Goal: Feedback & Contribution: Leave review/rating

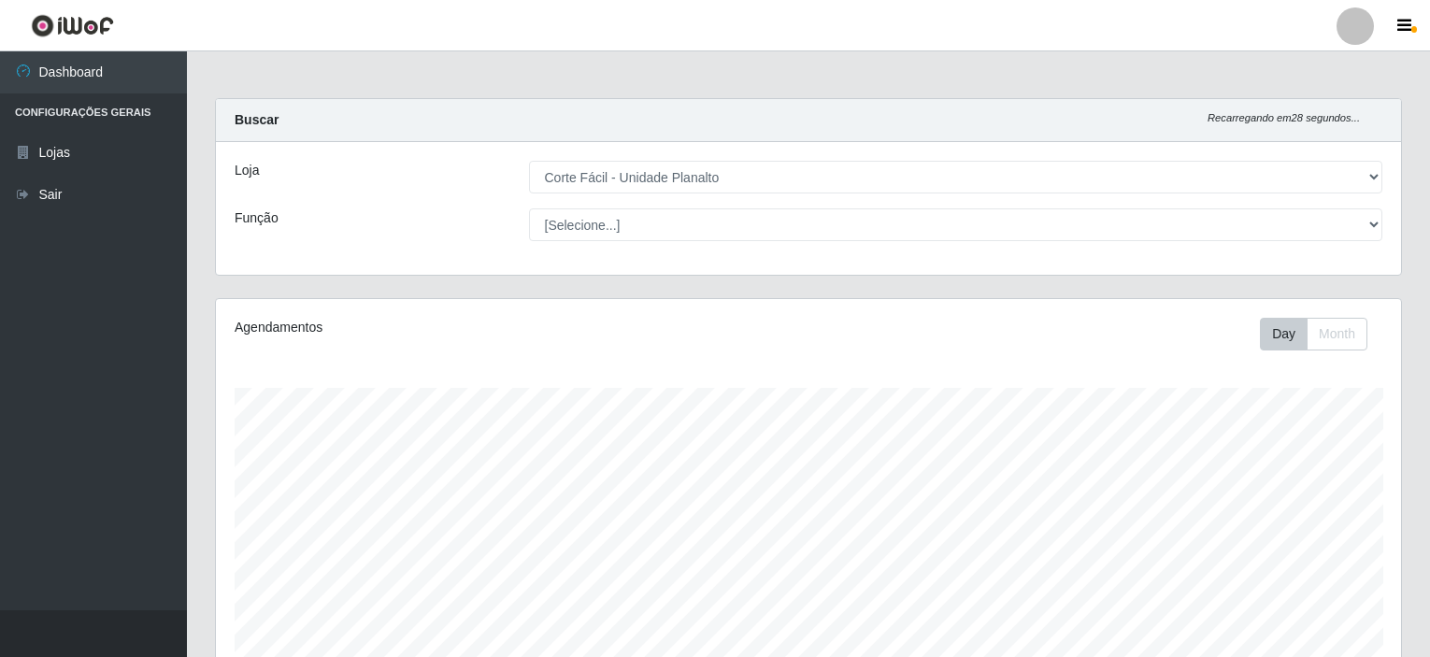
select select "202"
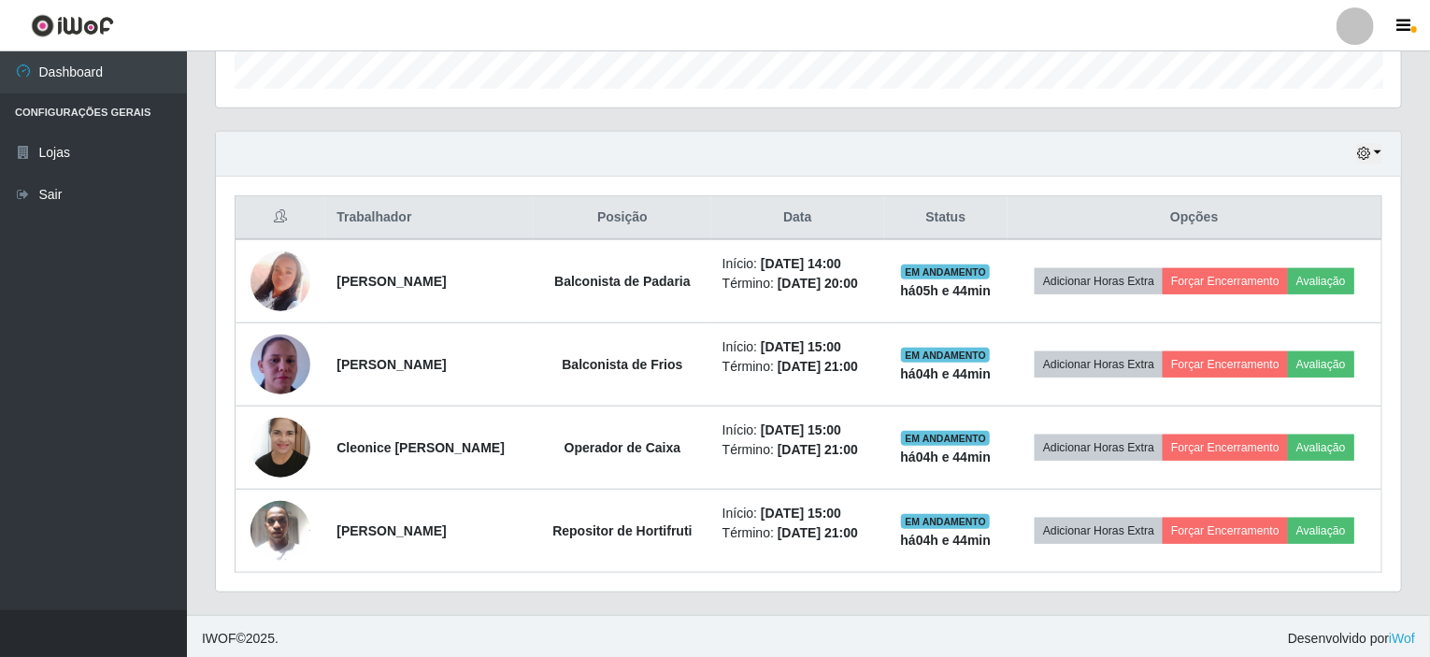
scroll to position [388, 1185]
click at [1379, 151] on button "button" at bounding box center [1370, 154] width 26 height 22
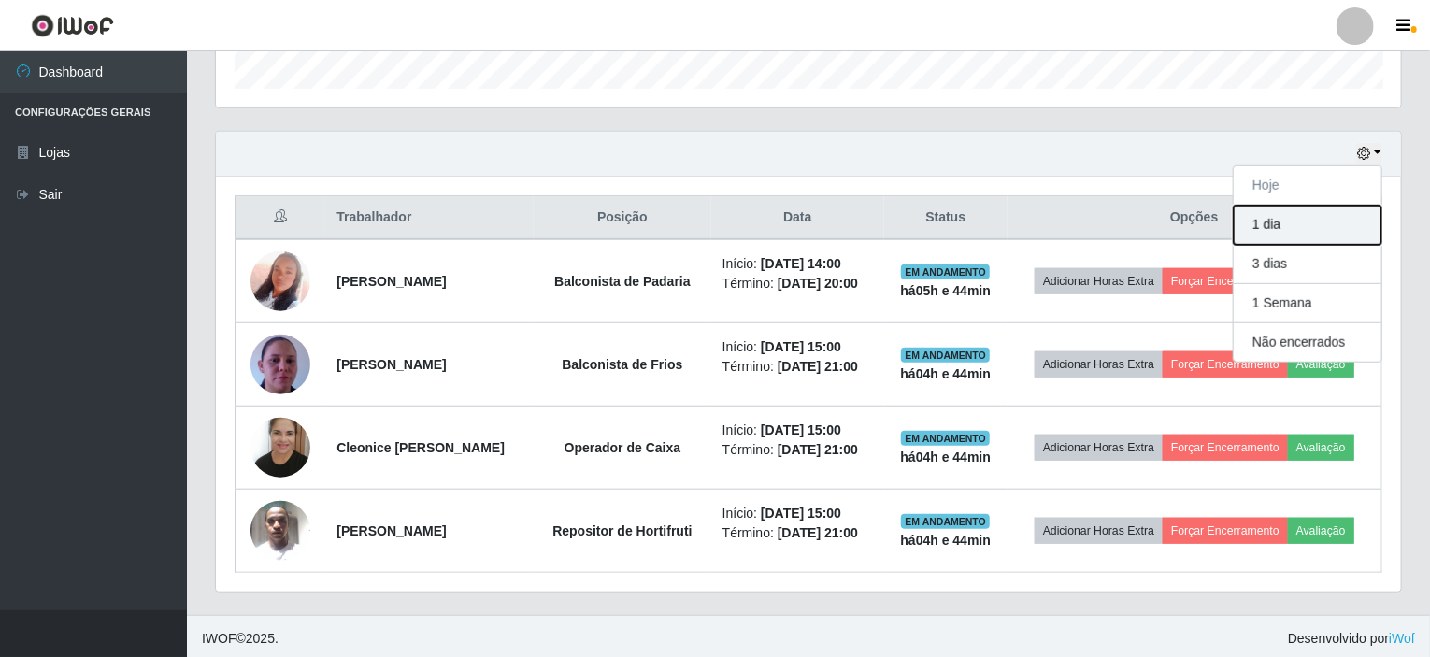
click at [1293, 222] on button "1 dia" at bounding box center [1308, 225] width 148 height 39
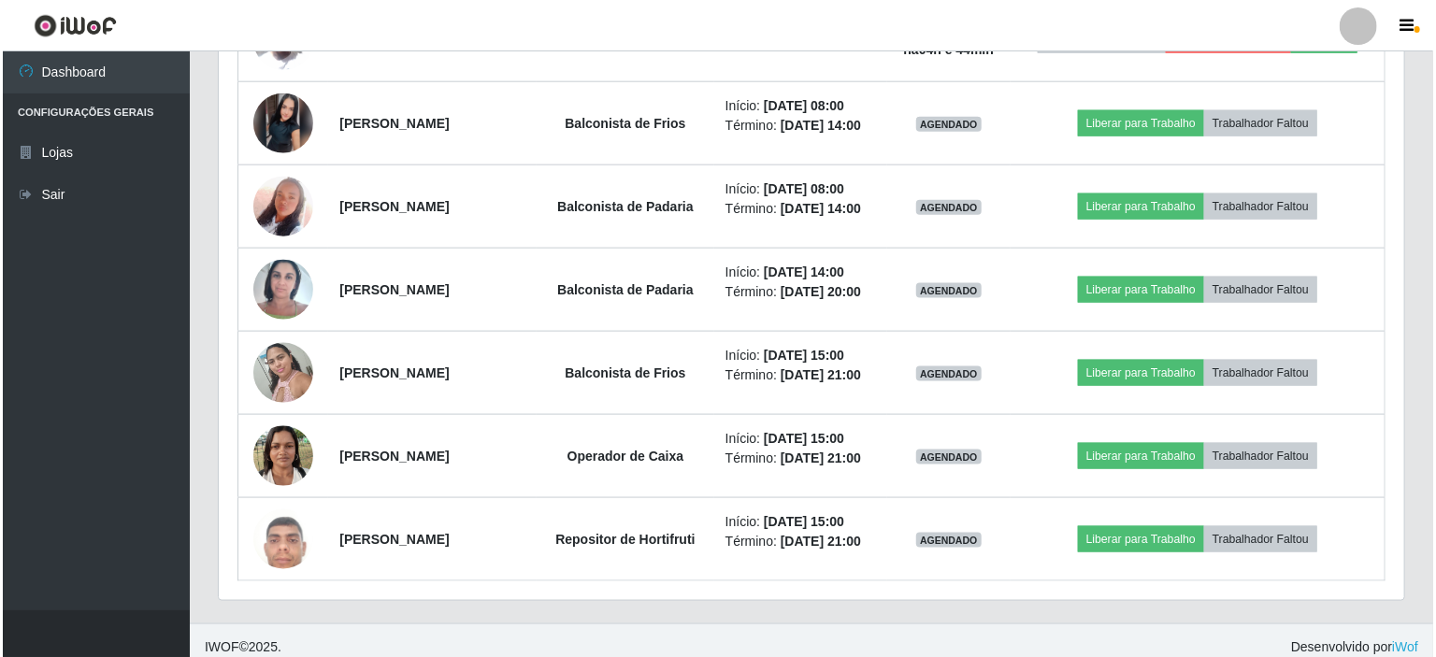
scroll to position [1078, 0]
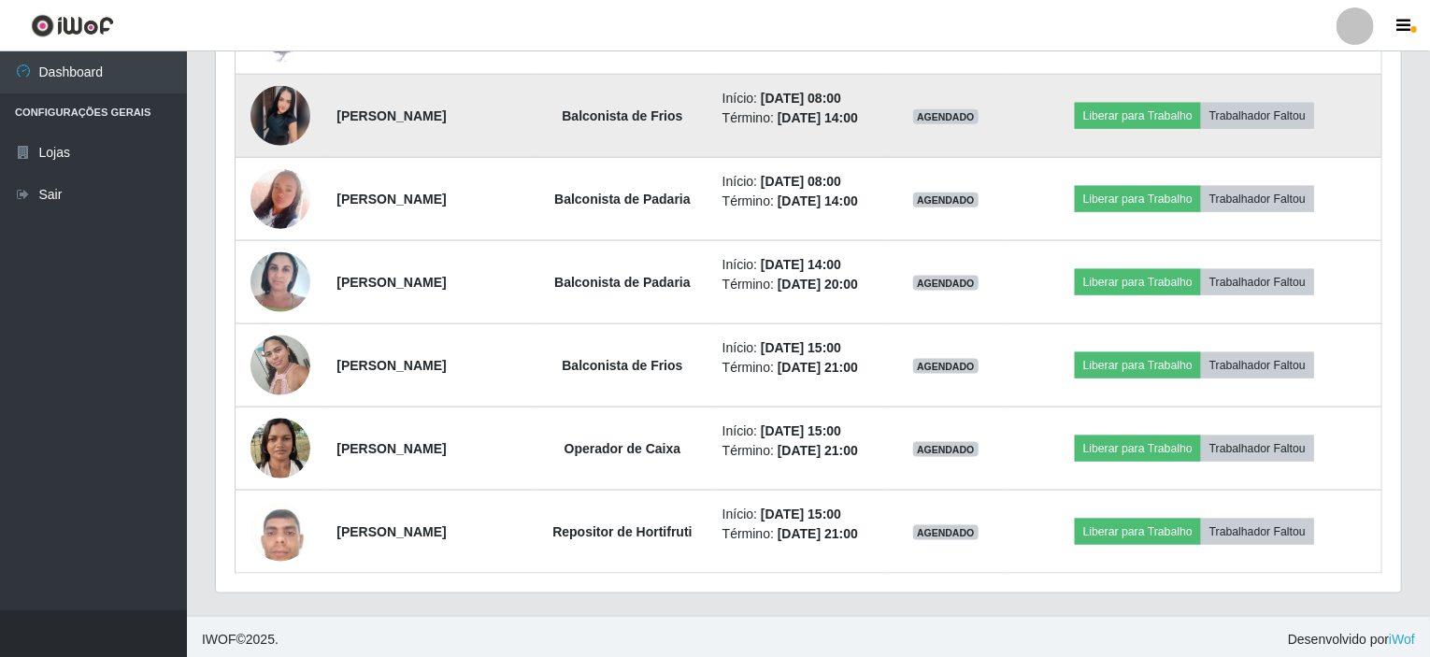
click at [286, 114] on img at bounding box center [281, 116] width 60 height 60
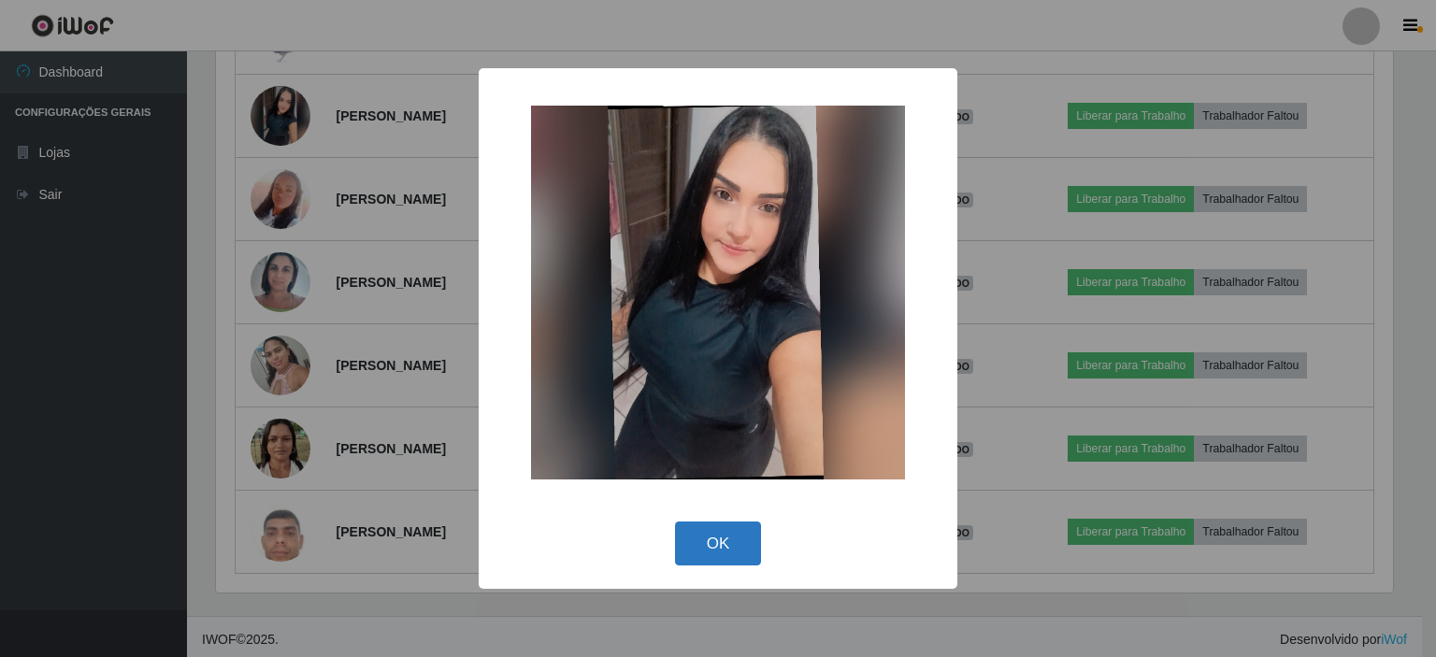
click at [729, 547] on button "OK" at bounding box center [718, 544] width 87 height 44
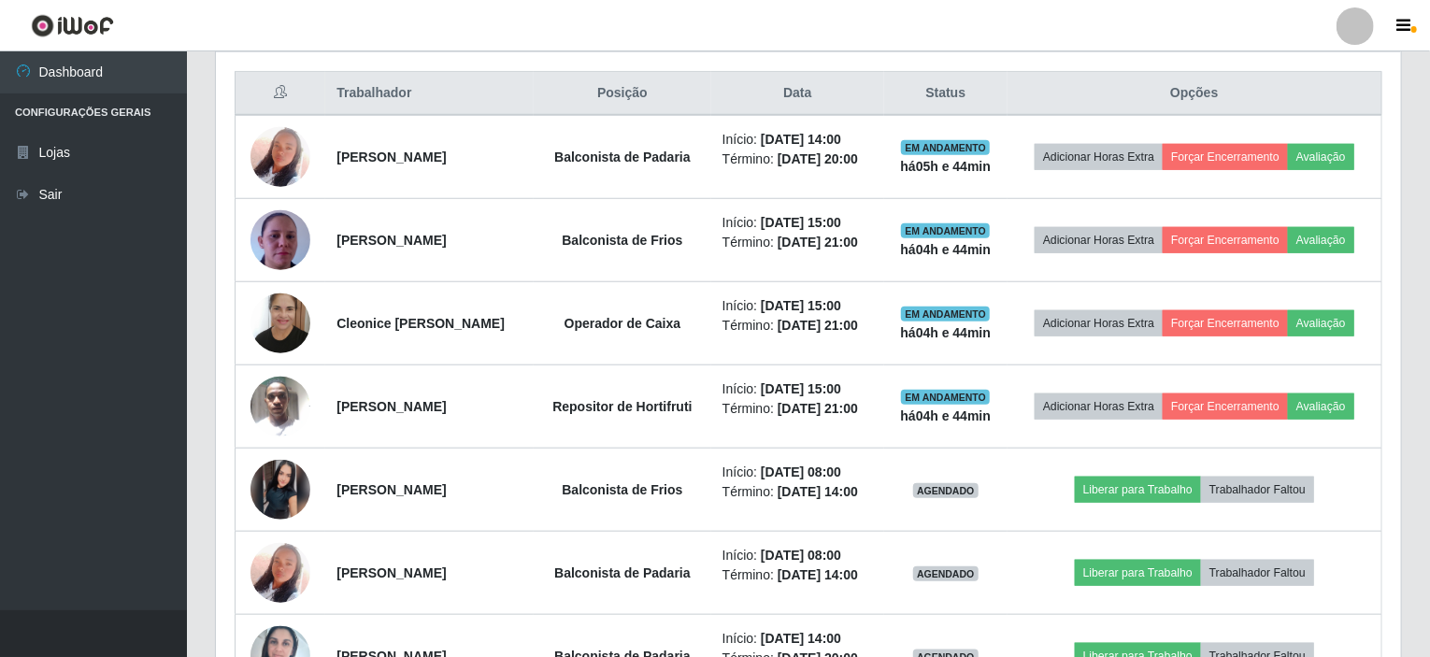
scroll to position [610, 0]
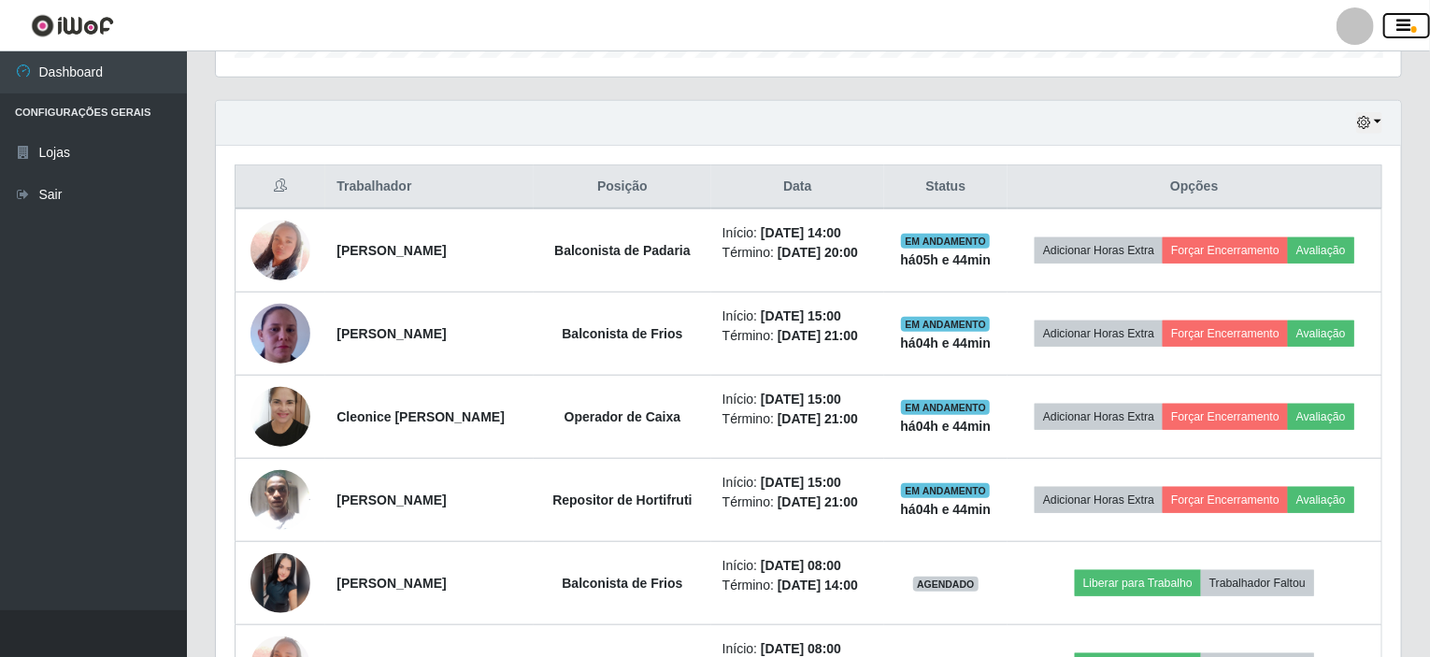
click at [1412, 29] on span "button" at bounding box center [1415, 29] width 6 height 7
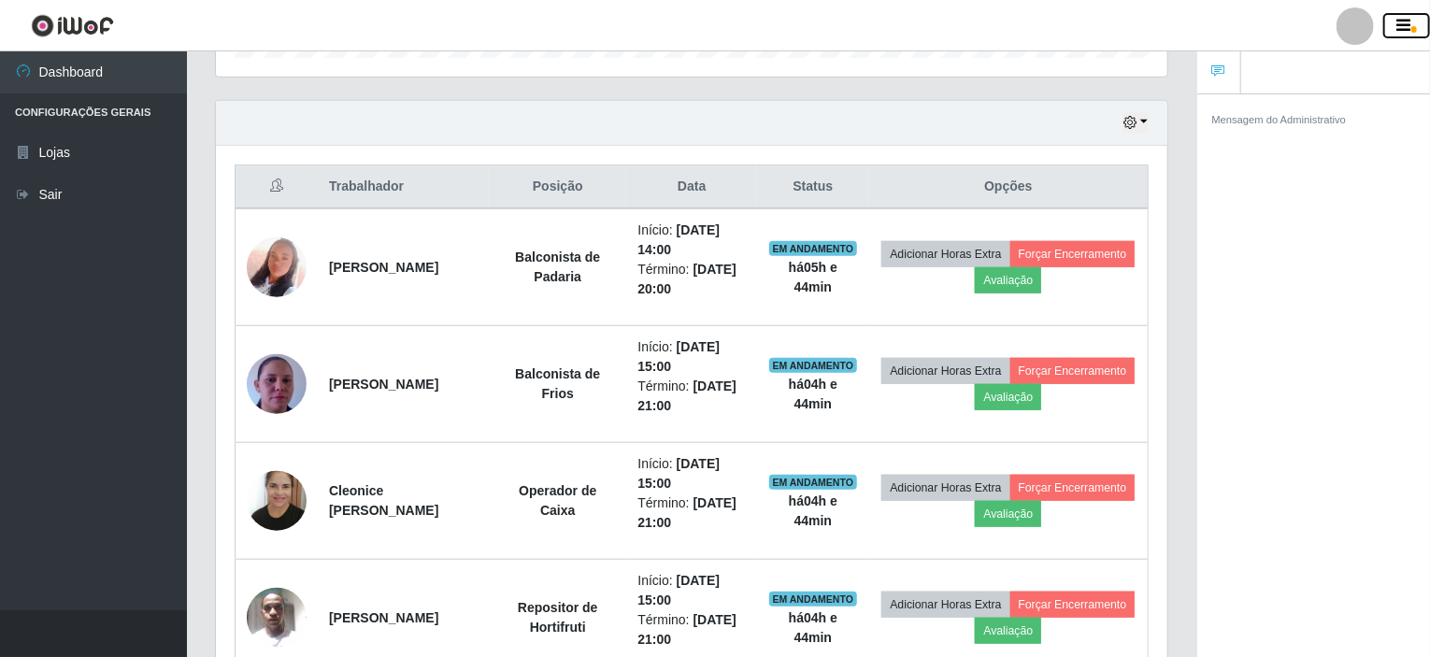
scroll to position [934519, 933954]
click at [1412, 29] on span "button" at bounding box center [1415, 29] width 6 height 7
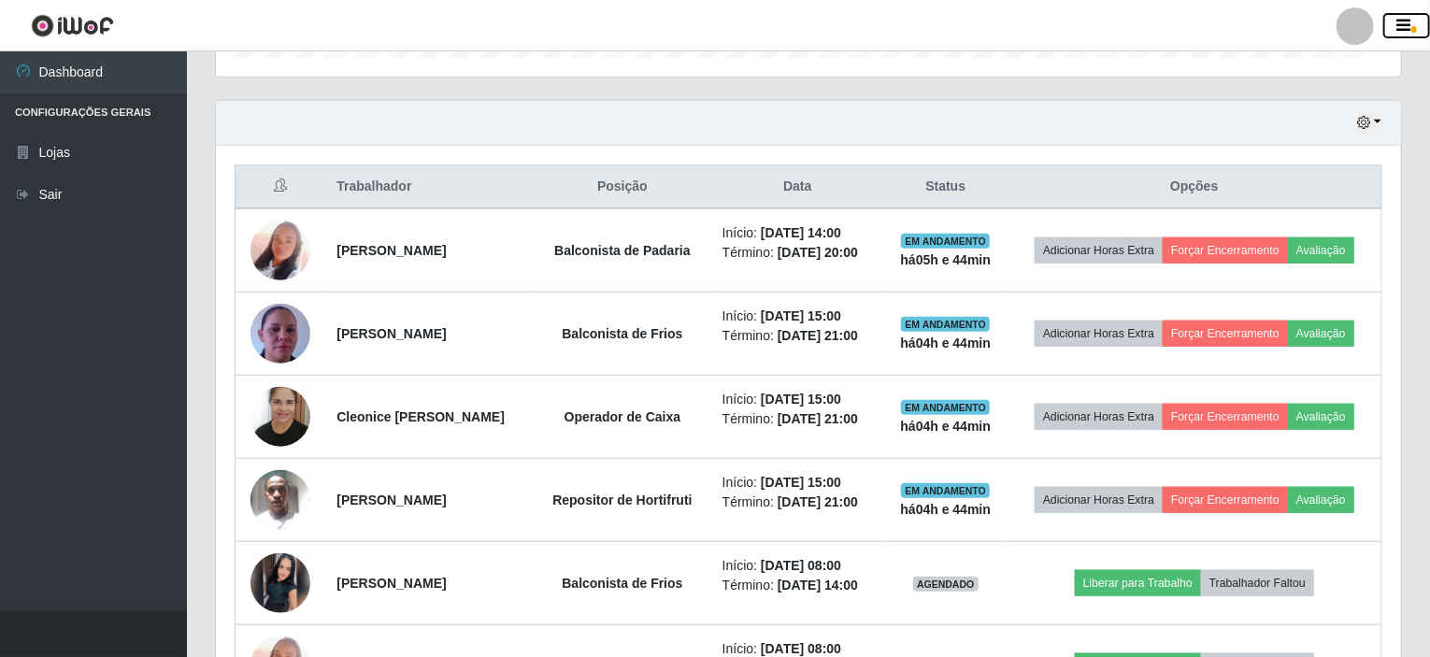
scroll to position [388, 1185]
click at [1381, 120] on button "button" at bounding box center [1370, 123] width 26 height 22
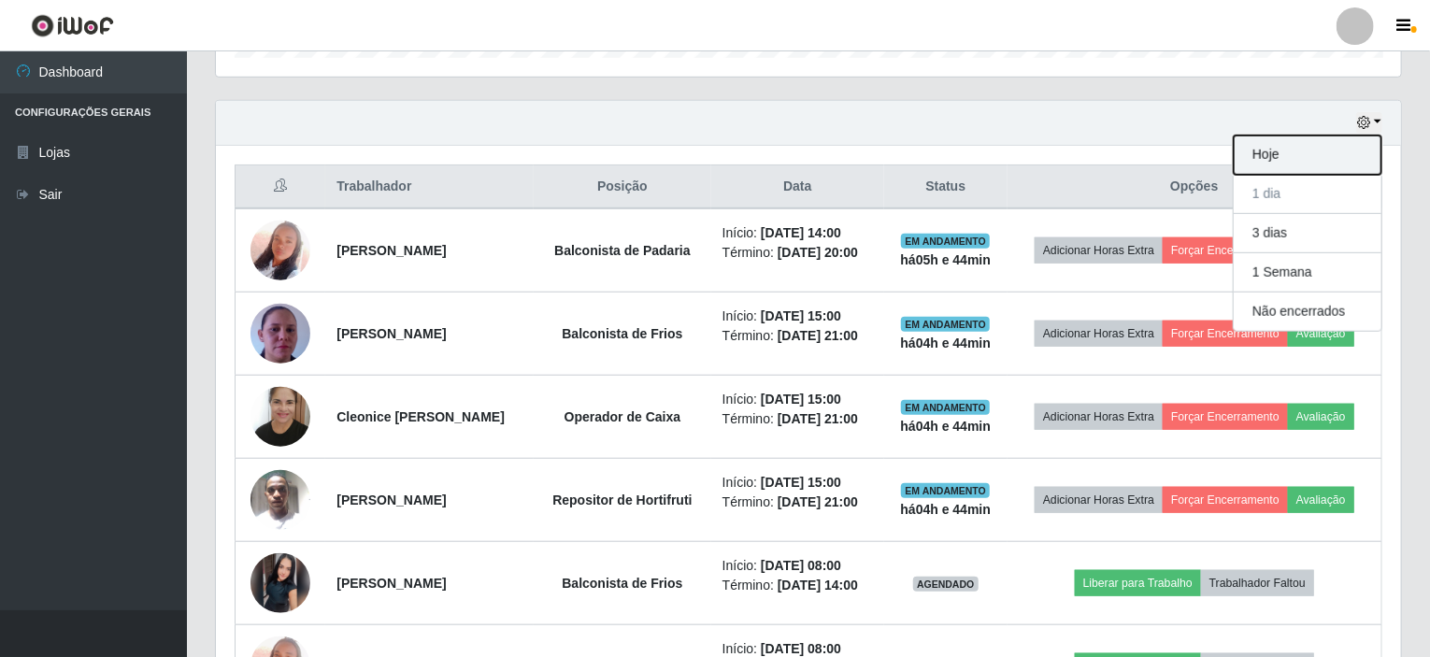
click at [1295, 161] on button "Hoje" at bounding box center [1308, 155] width 148 height 39
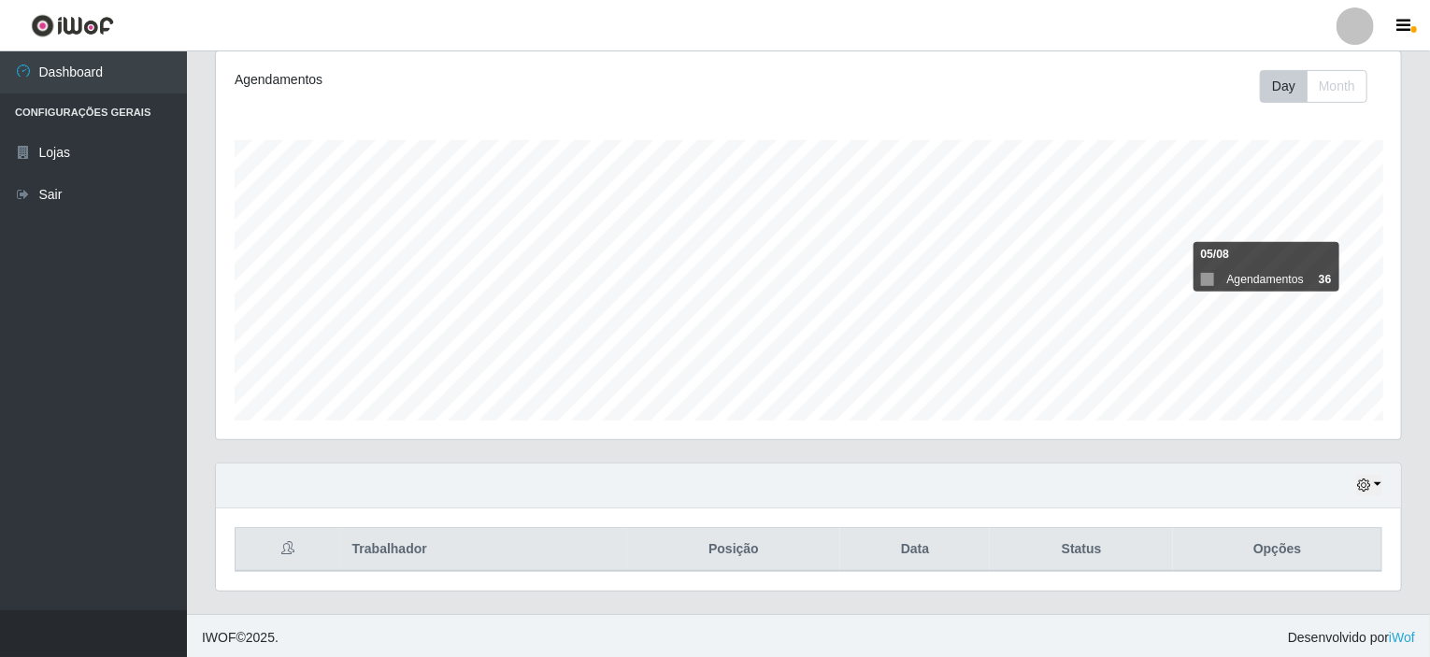
scroll to position [580, 0]
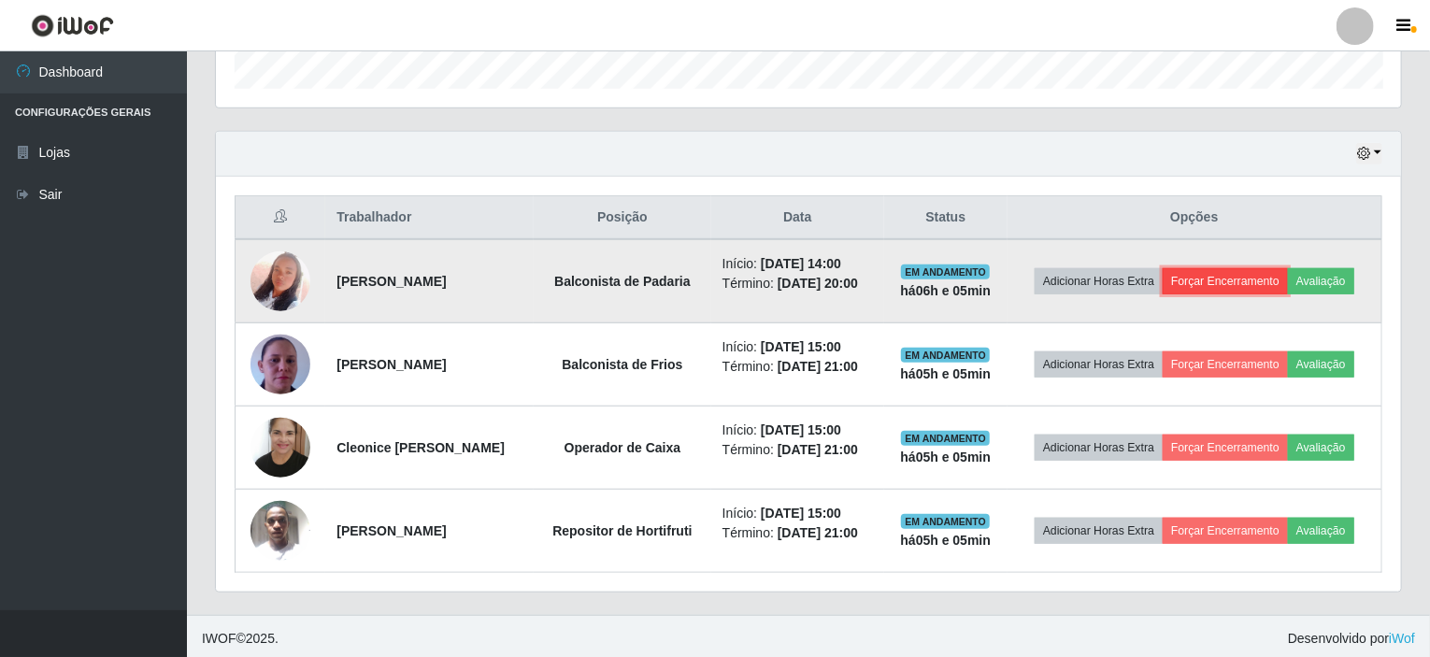
click at [1221, 271] on button "Forçar Encerramento" at bounding box center [1225, 281] width 125 height 26
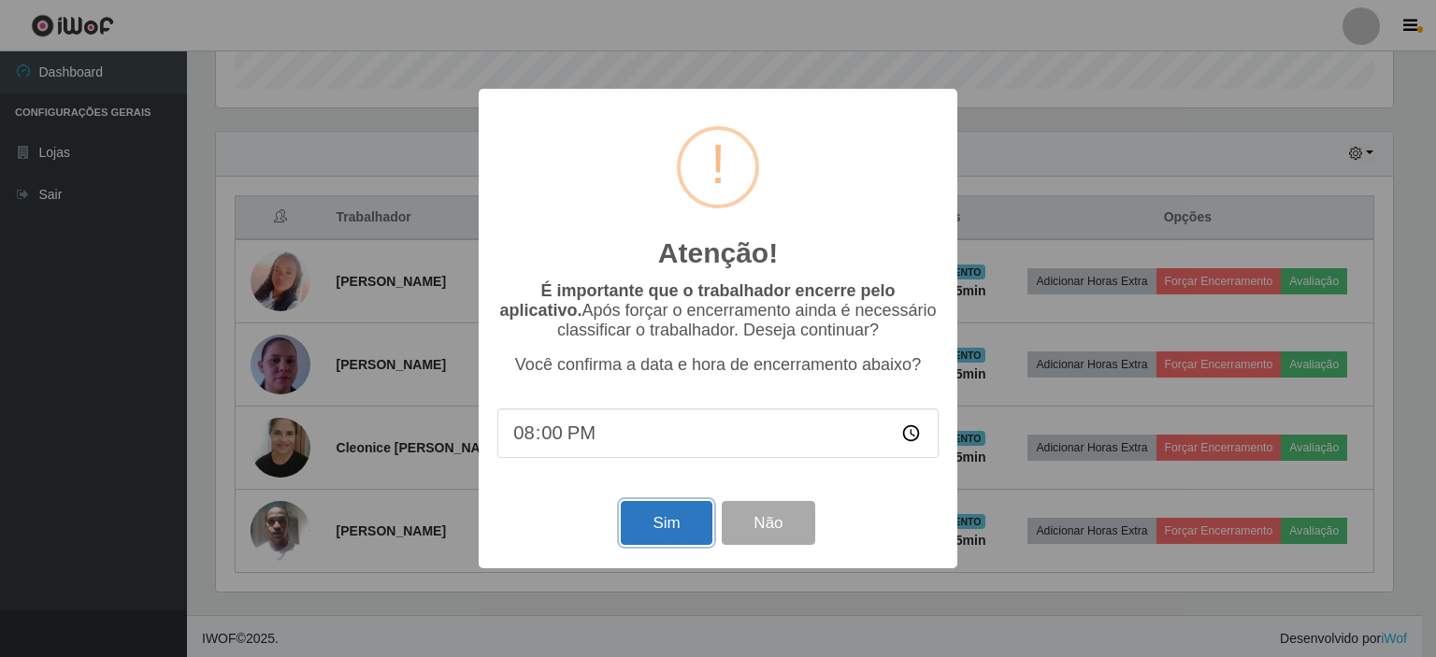
click at [697, 523] on button "Sim" at bounding box center [666, 523] width 91 height 44
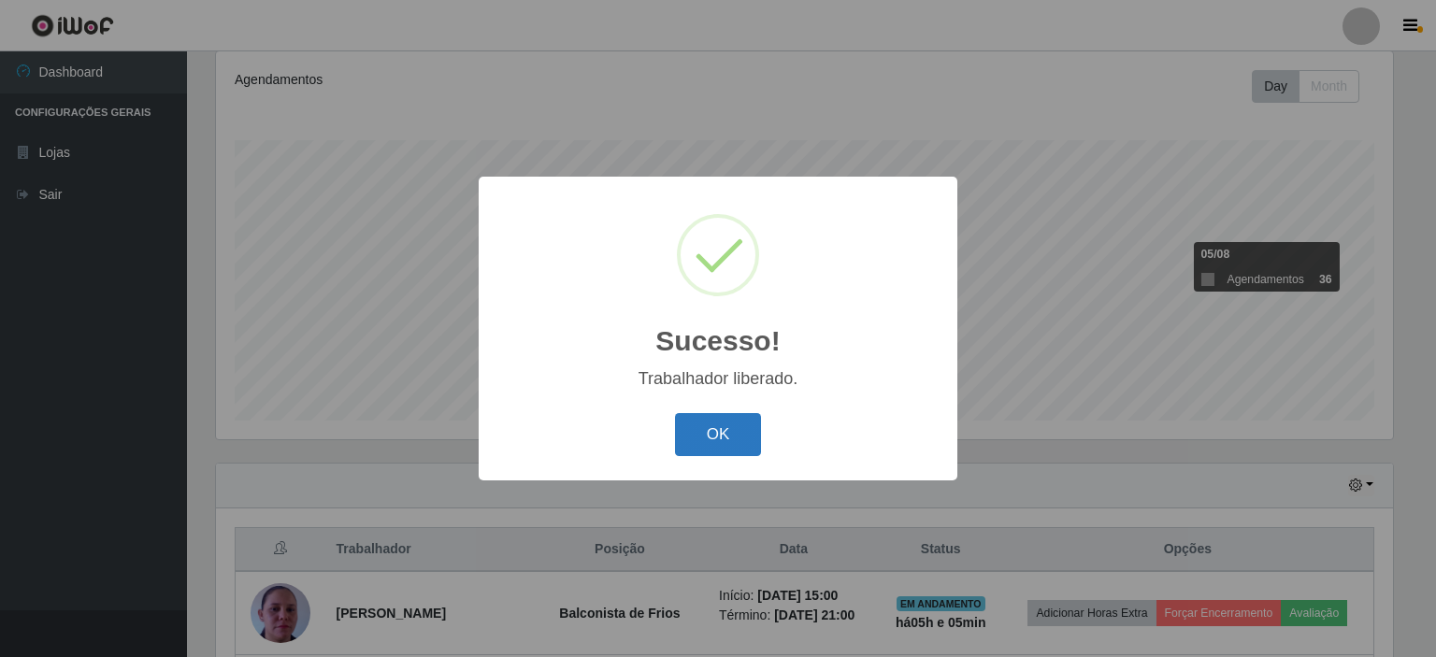
click at [709, 432] on button "OK" at bounding box center [718, 435] width 87 height 44
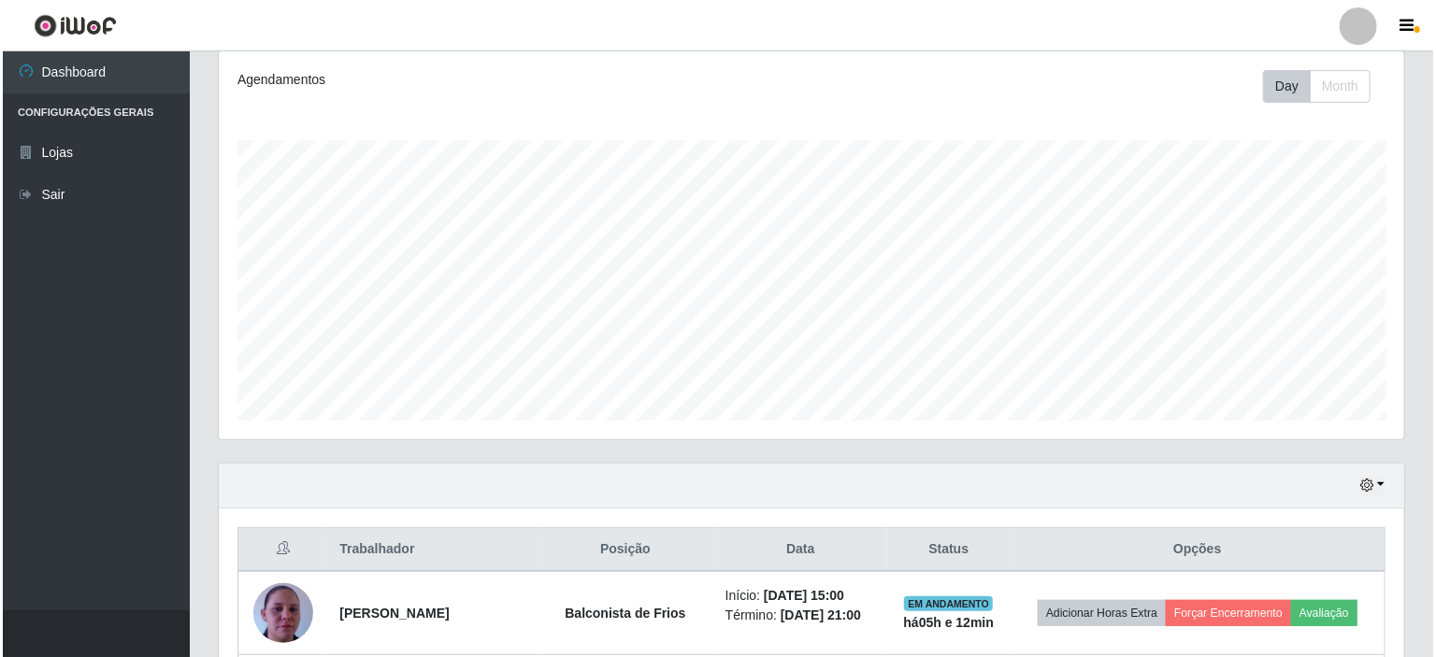
scroll to position [497, 0]
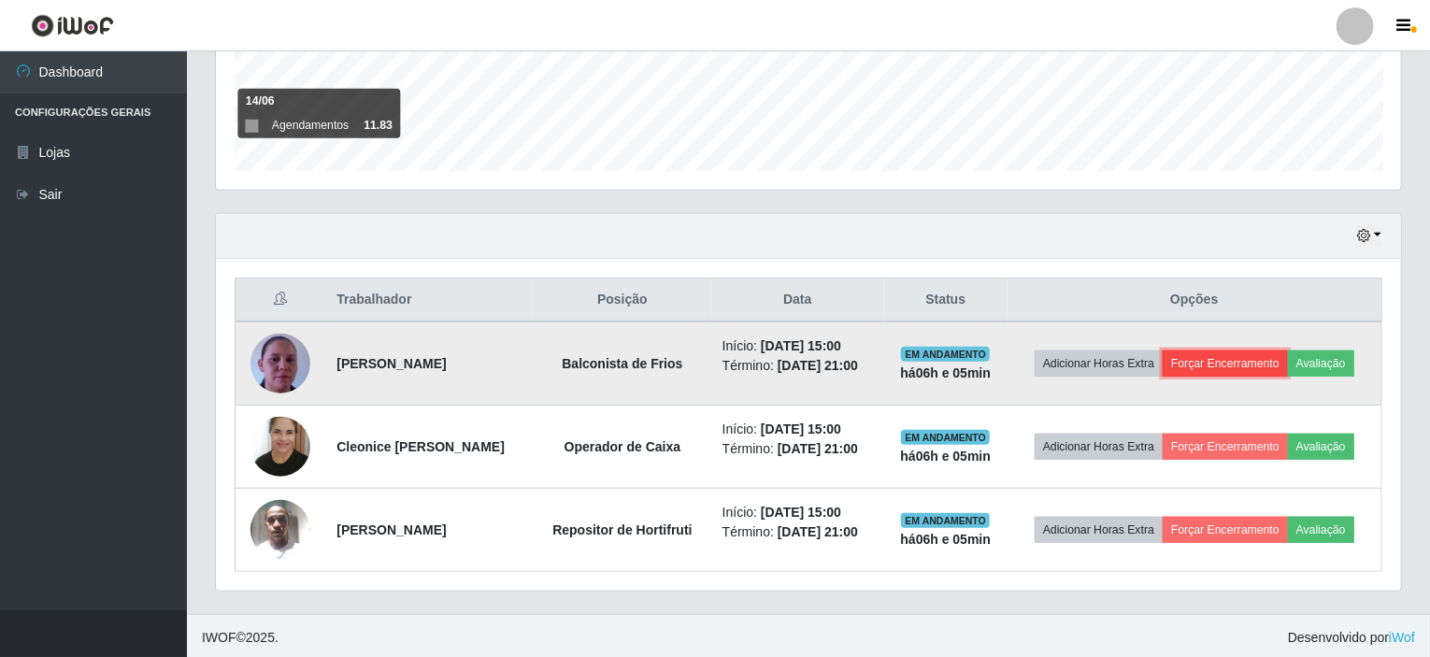
click at [1227, 354] on button "Forçar Encerramento" at bounding box center [1225, 364] width 125 height 26
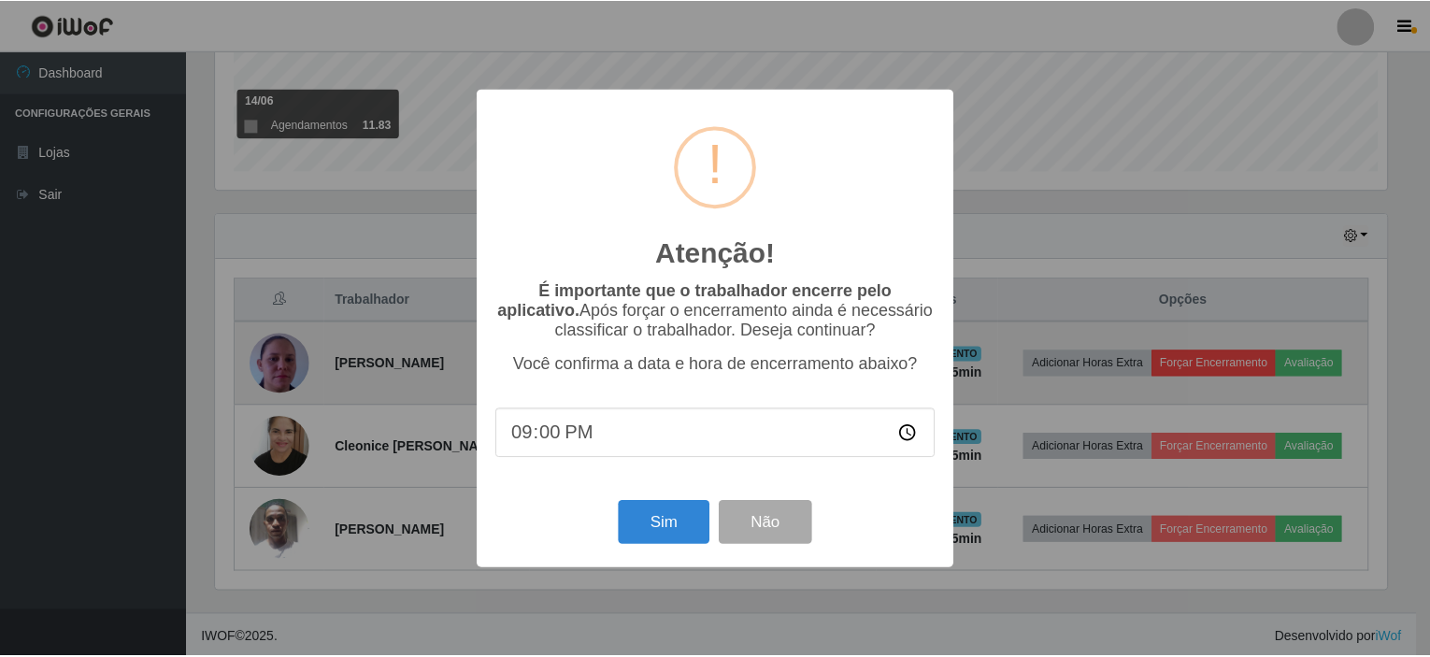
scroll to position [388, 1178]
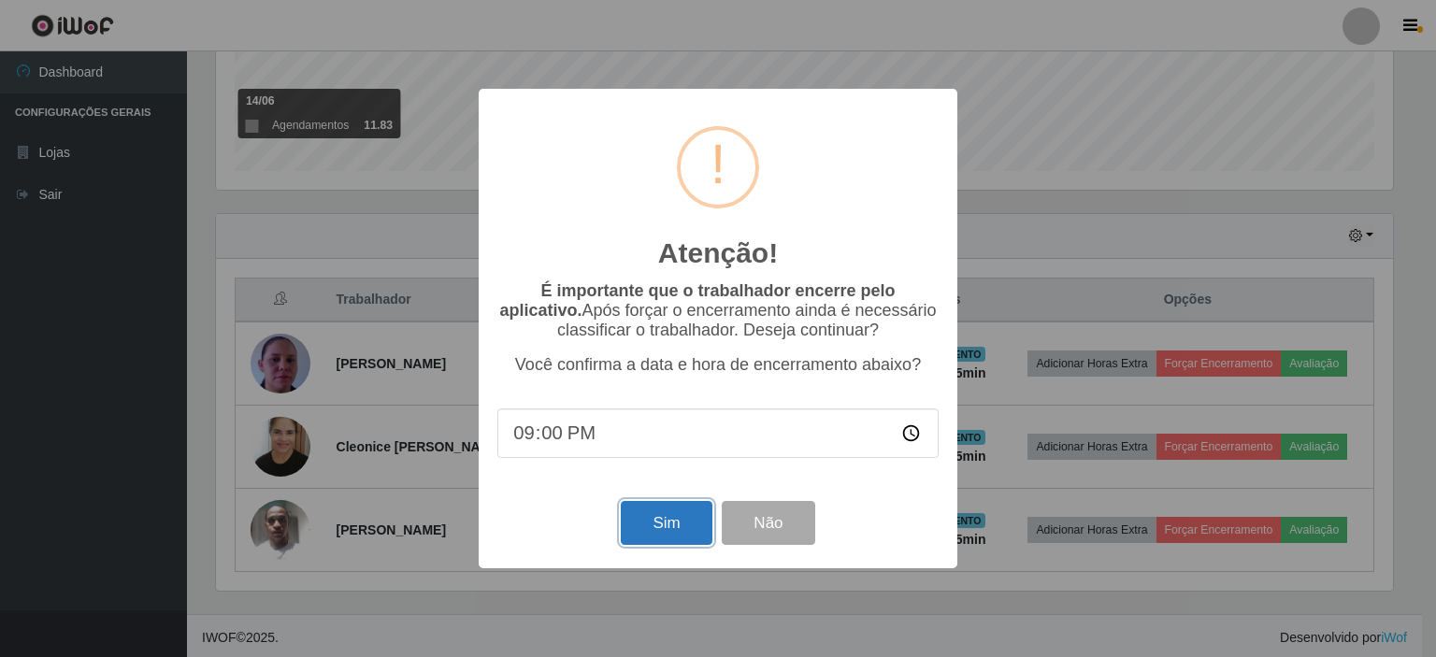
click at [661, 519] on button "Sim" at bounding box center [666, 523] width 91 height 44
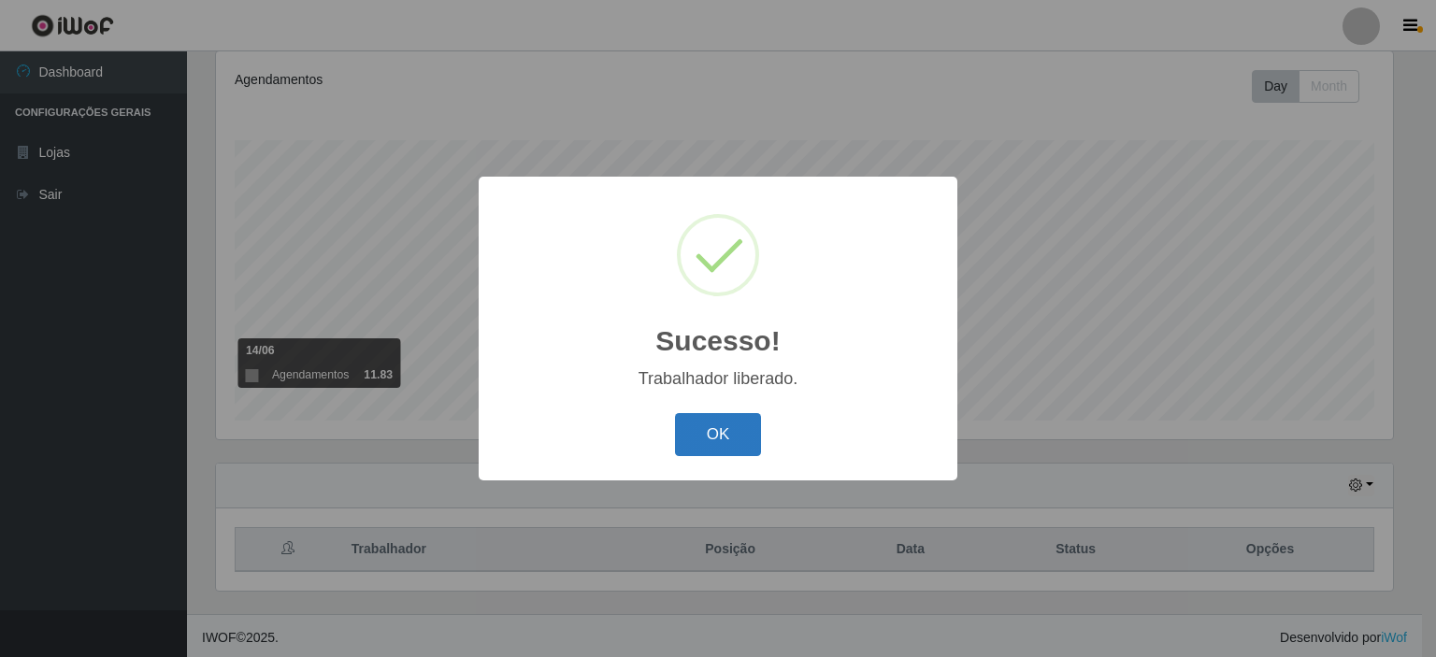
click at [728, 433] on button "OK" at bounding box center [718, 435] width 87 height 44
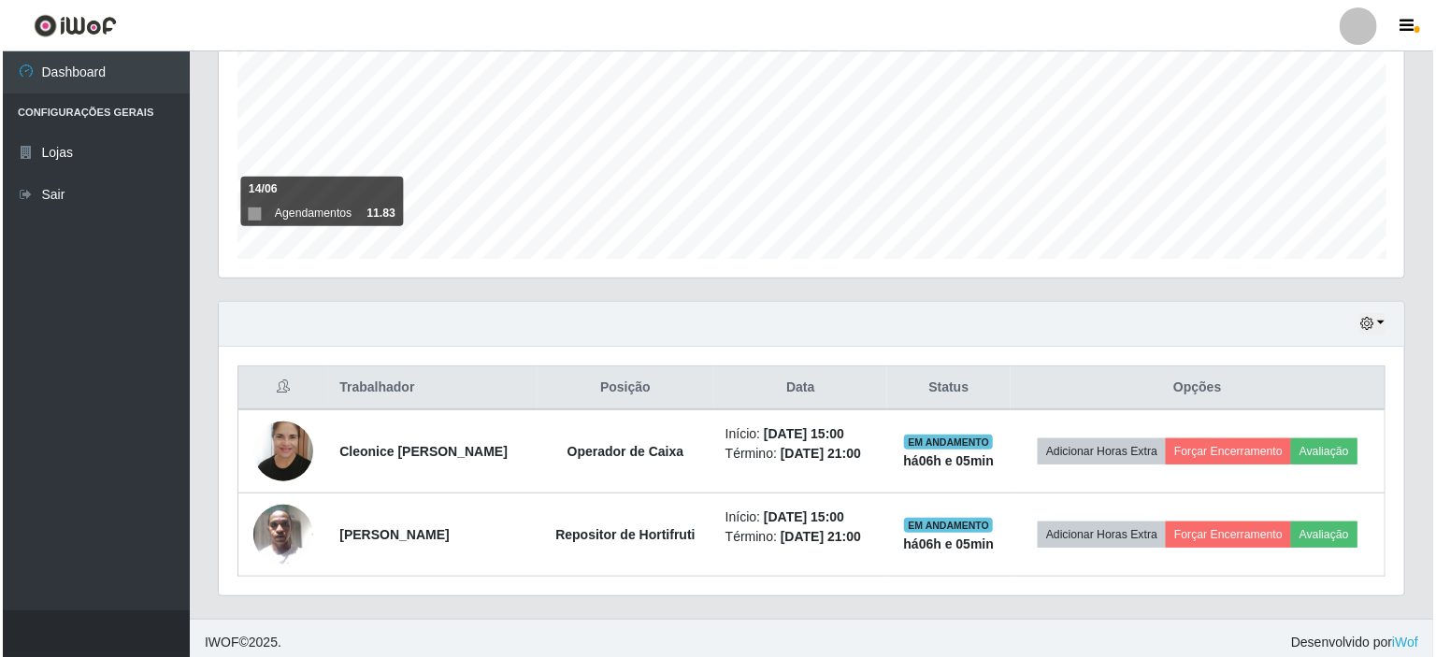
scroll to position [414, 0]
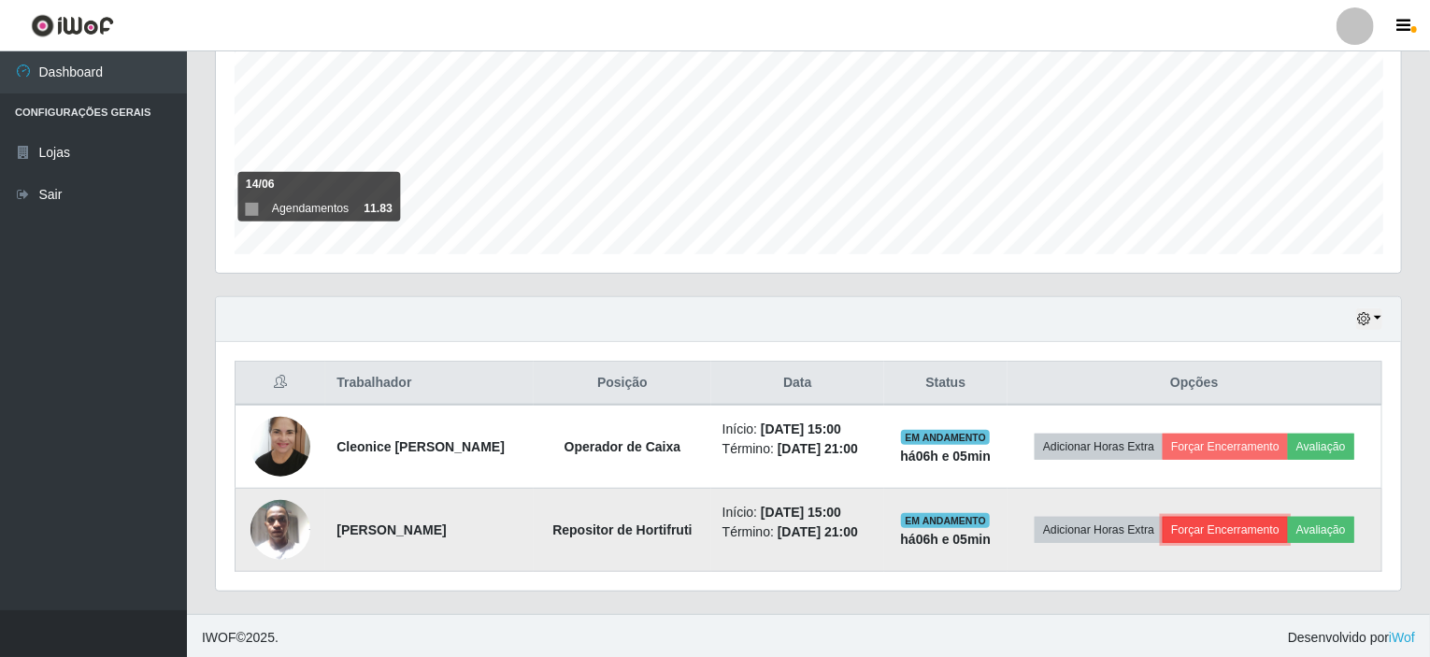
click at [1219, 525] on button "Forçar Encerramento" at bounding box center [1225, 530] width 125 height 26
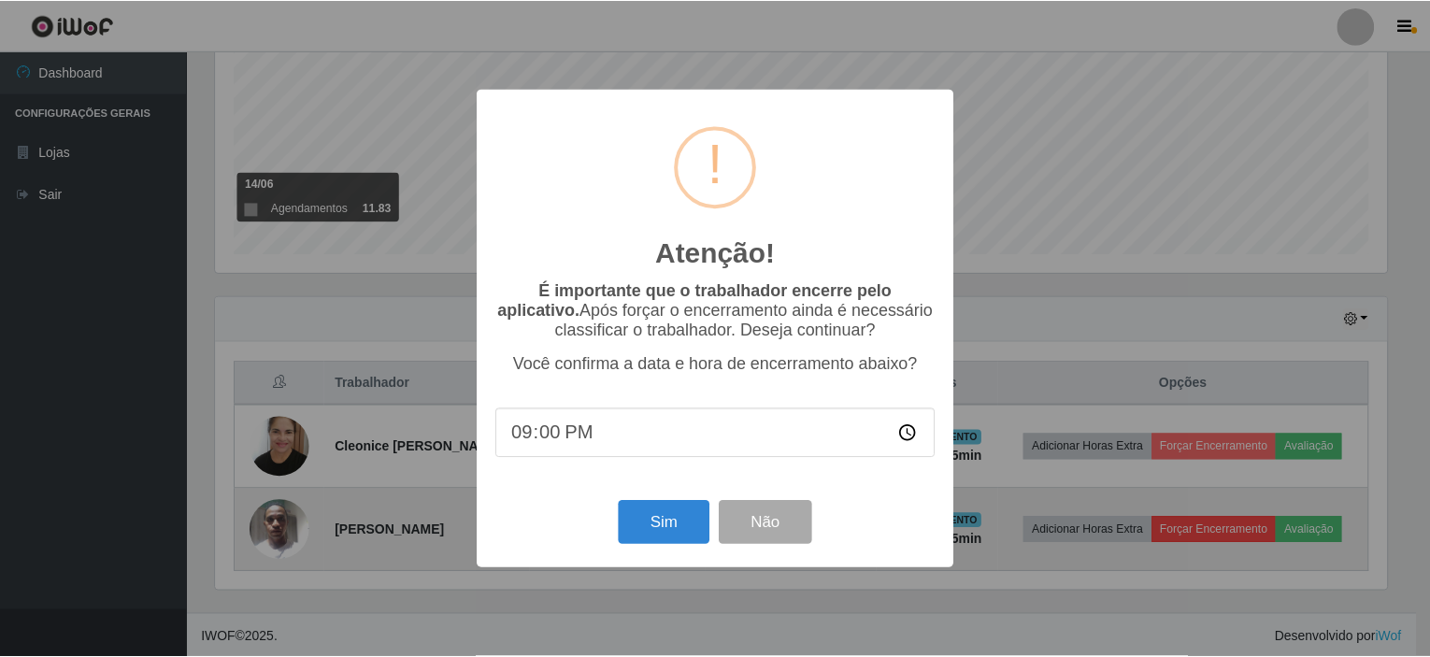
scroll to position [388, 1178]
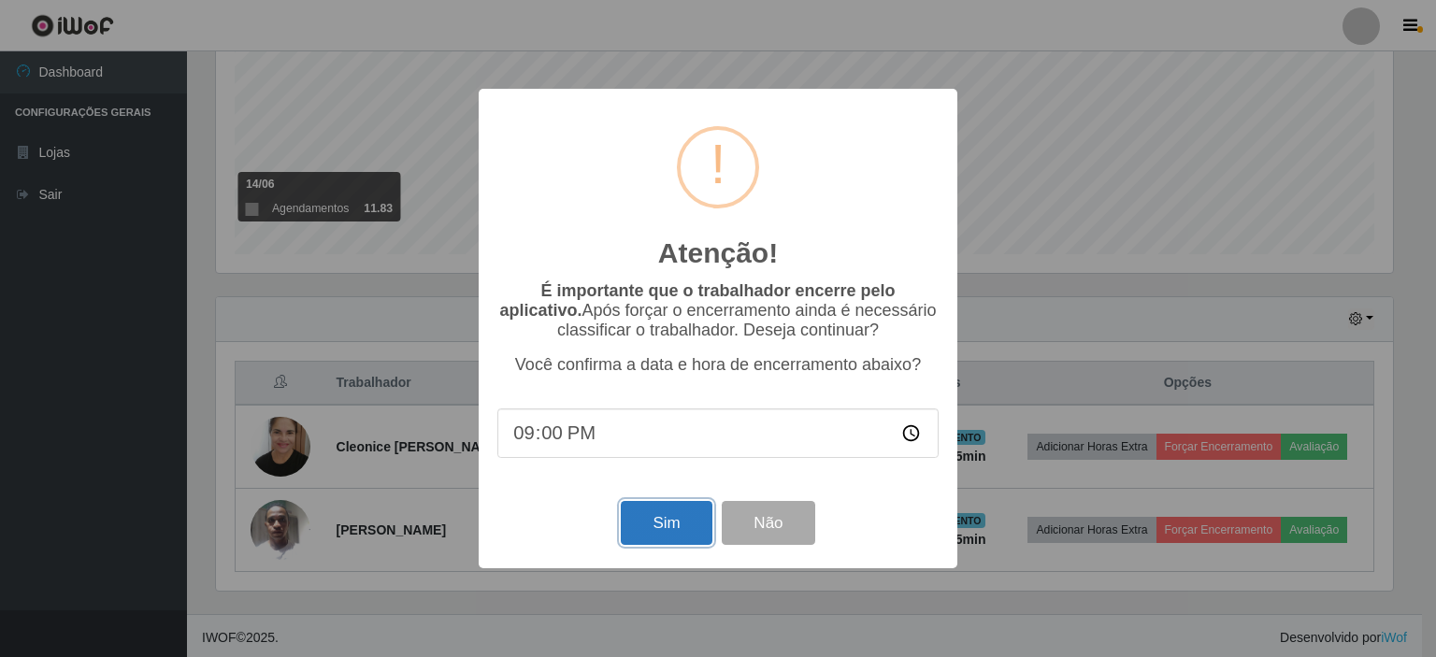
click at [681, 528] on button "Sim" at bounding box center [666, 523] width 91 height 44
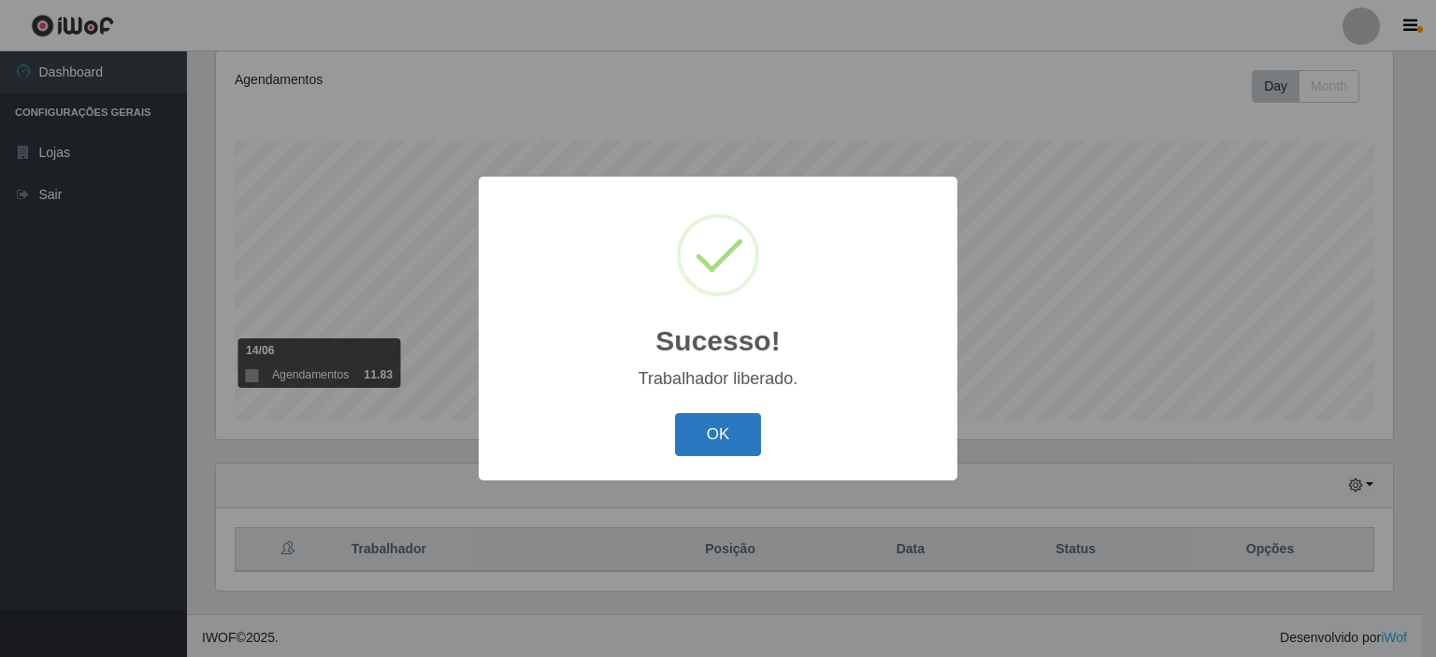
click at [707, 440] on button "OK" at bounding box center [718, 435] width 87 height 44
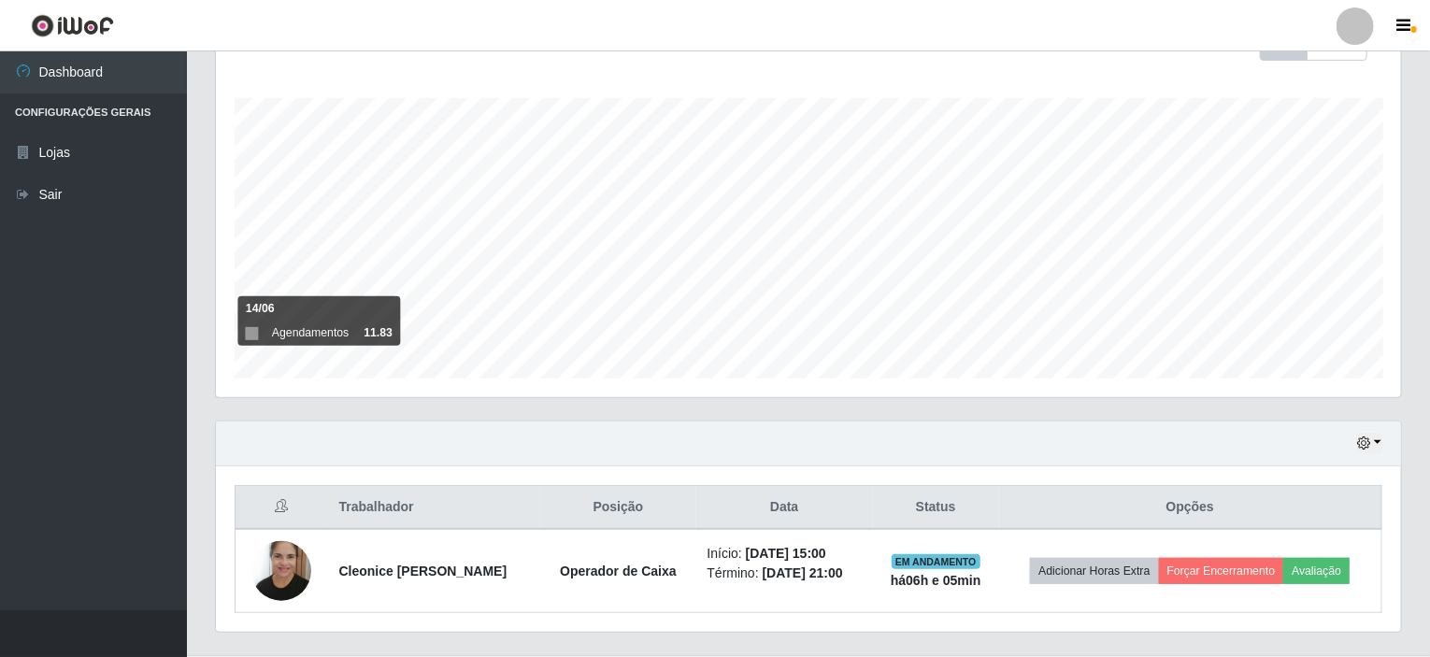
scroll to position [331, 0]
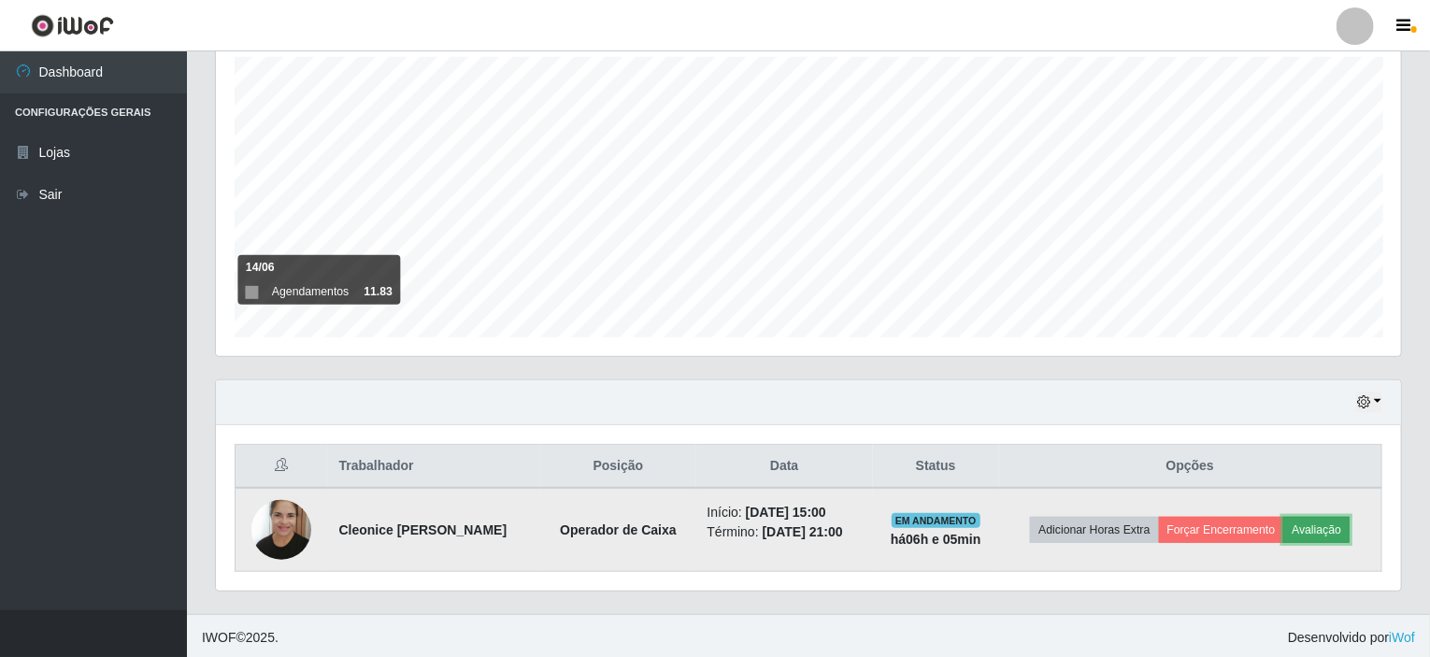
click at [1329, 517] on button "Avaliação" at bounding box center [1317, 530] width 66 height 26
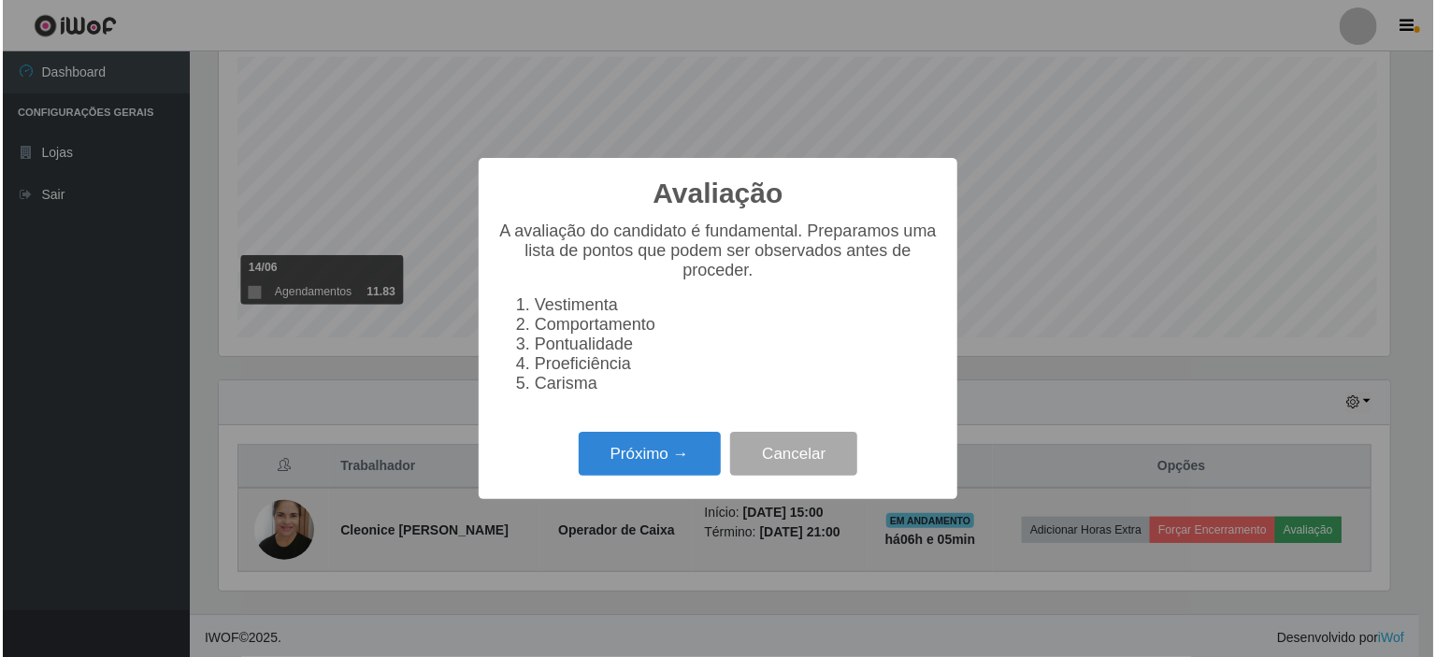
scroll to position [388, 1178]
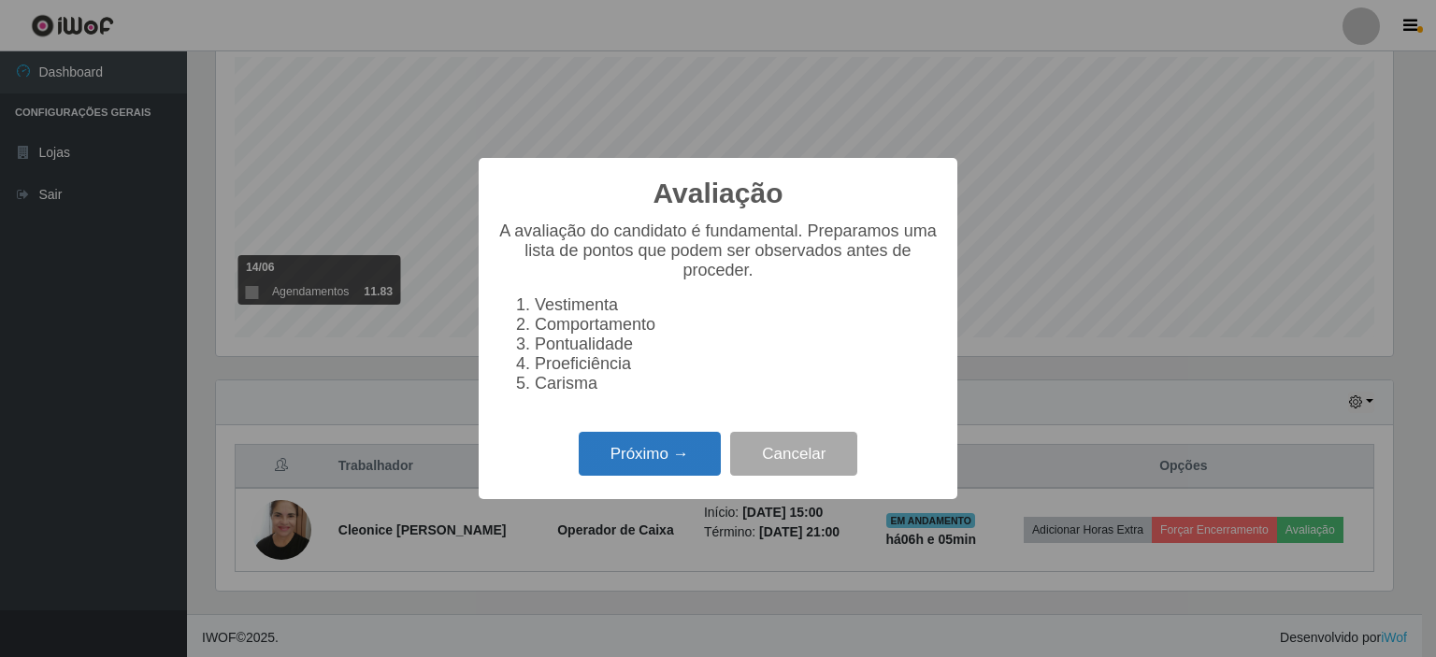
click at [649, 451] on button "Próximo →" at bounding box center [650, 454] width 142 height 44
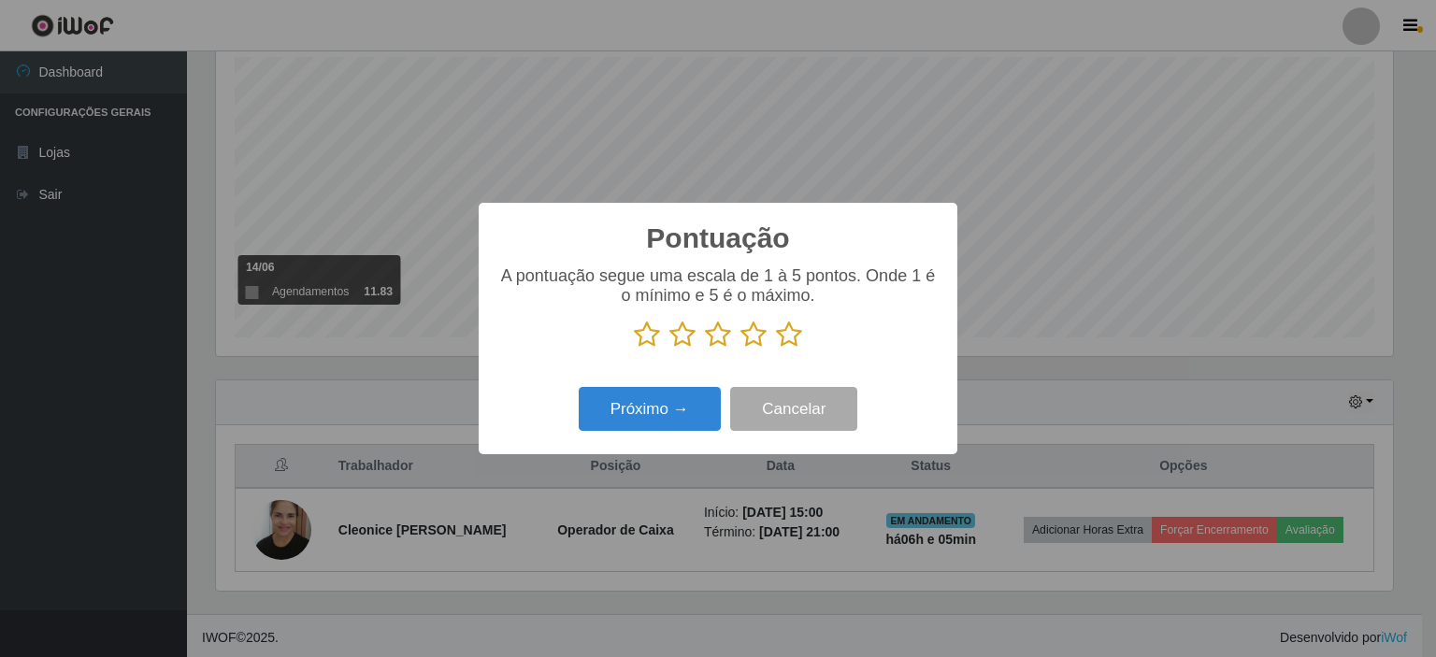
click at [789, 336] on icon at bounding box center [789, 335] width 26 height 28
click at [776, 349] on input "radio" at bounding box center [776, 349] width 0 height 0
click at [686, 413] on button "Próximo →" at bounding box center [650, 409] width 142 height 44
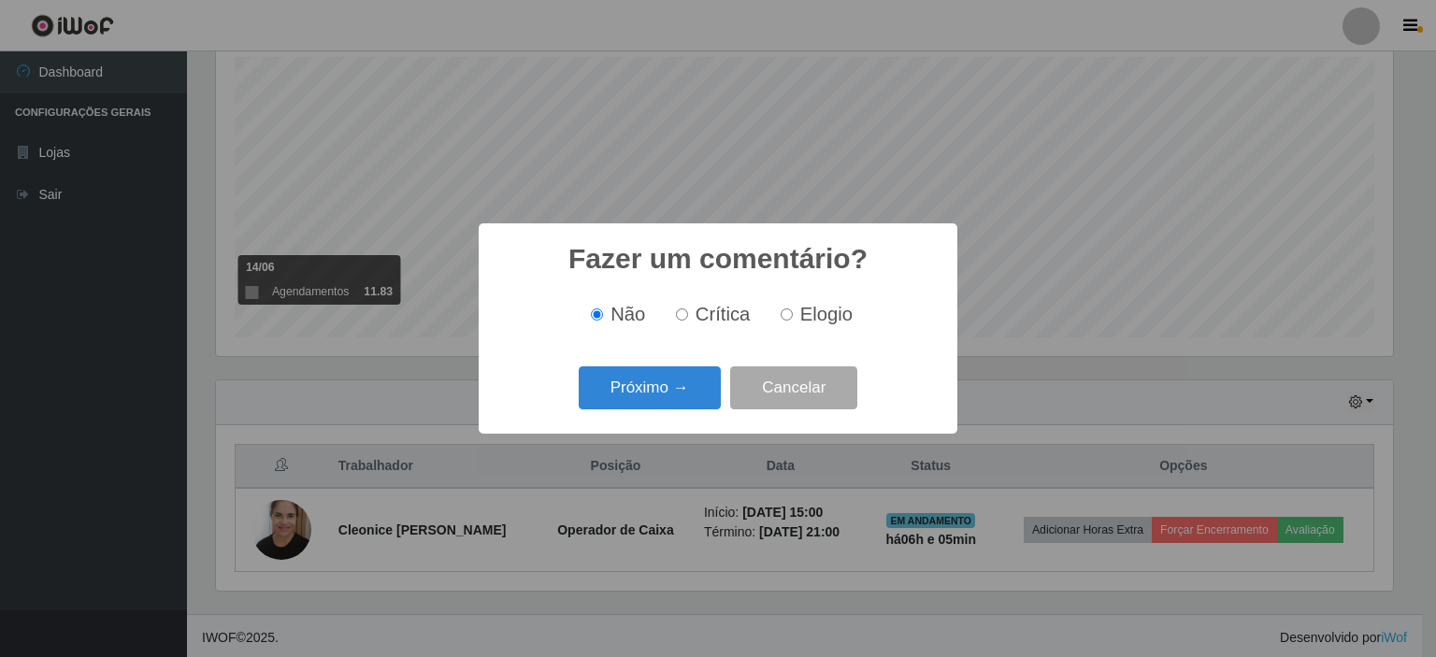
click at [785, 317] on input "Elogio" at bounding box center [787, 315] width 12 height 12
radio input "true"
click at [669, 394] on button "Próximo →" at bounding box center [650, 388] width 142 height 44
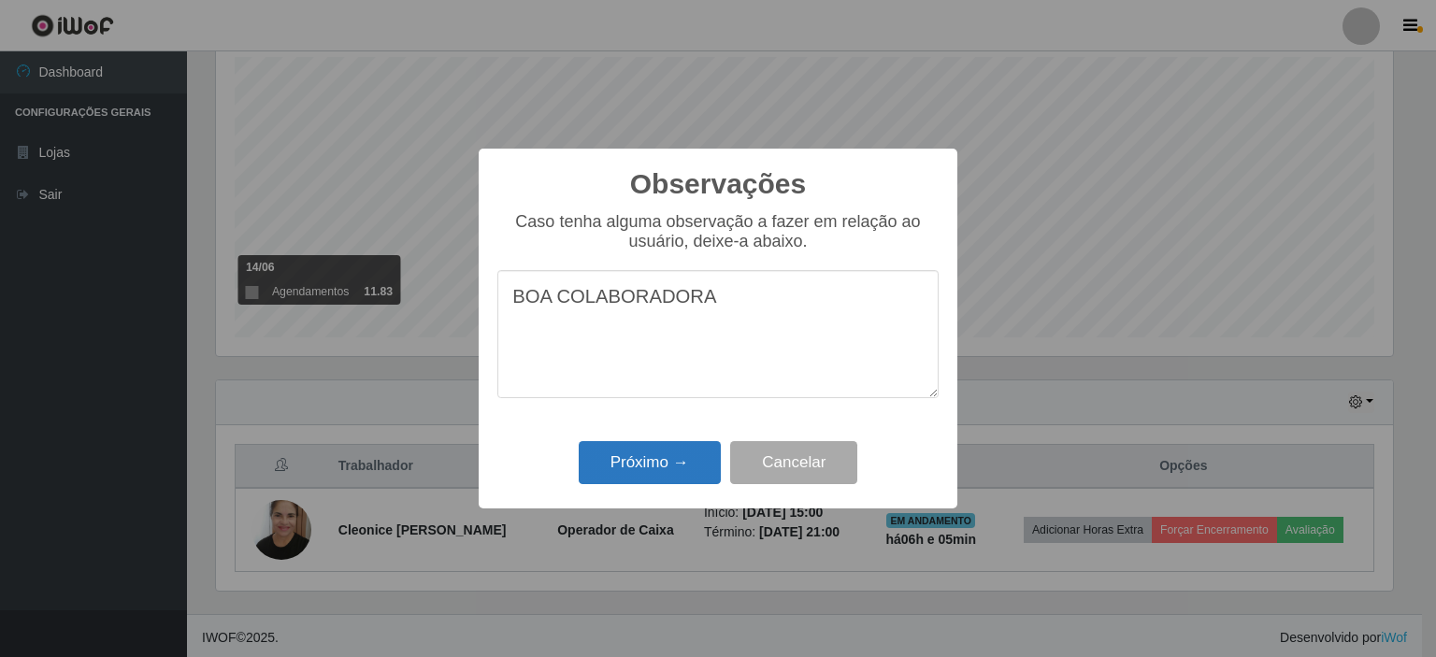
type textarea "BOA COLABORADORA"
click at [646, 454] on button "Próximo →" at bounding box center [650, 463] width 142 height 44
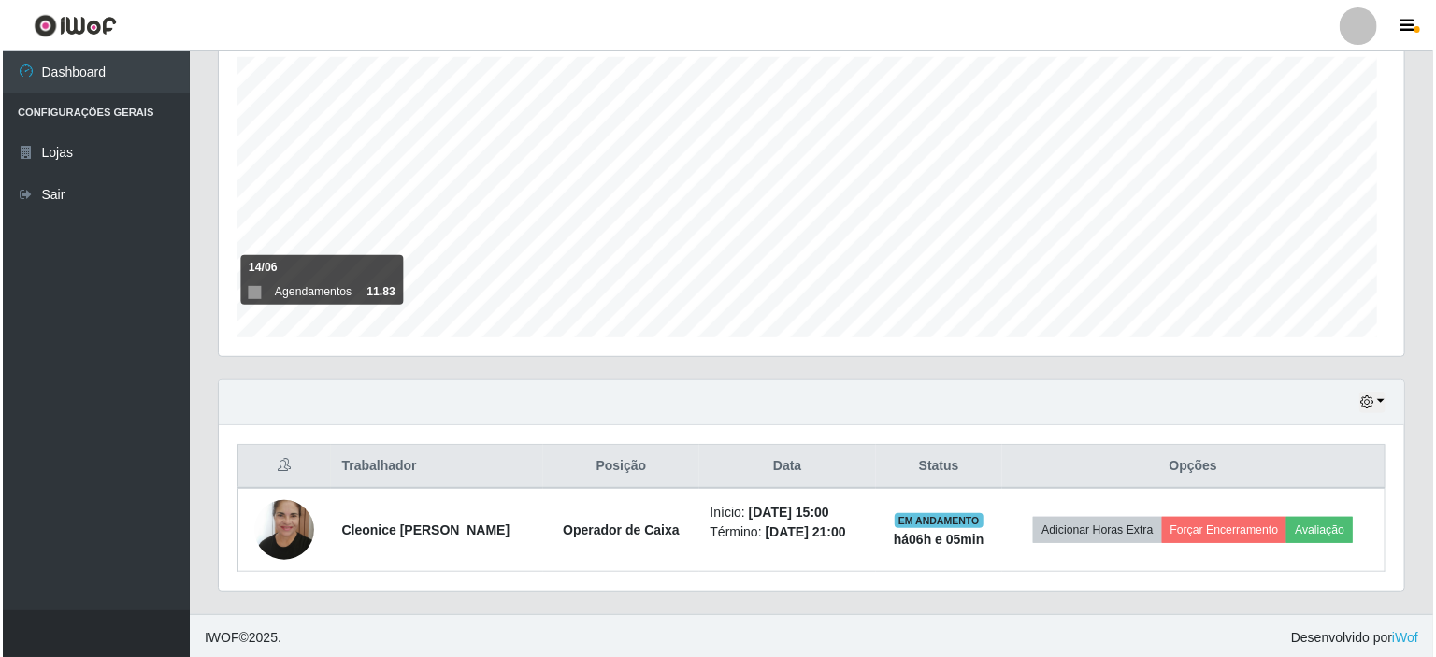
scroll to position [388, 1185]
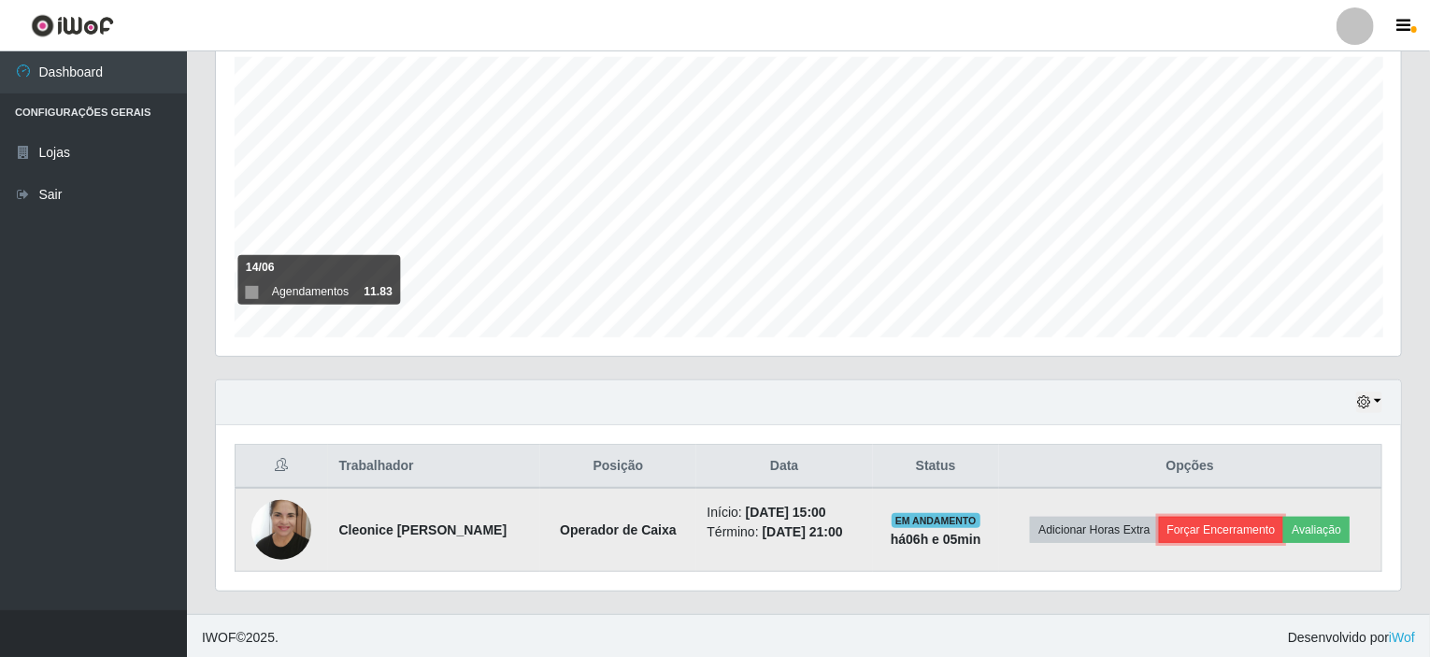
click at [1200, 523] on button "Forçar Encerramento" at bounding box center [1221, 530] width 125 height 26
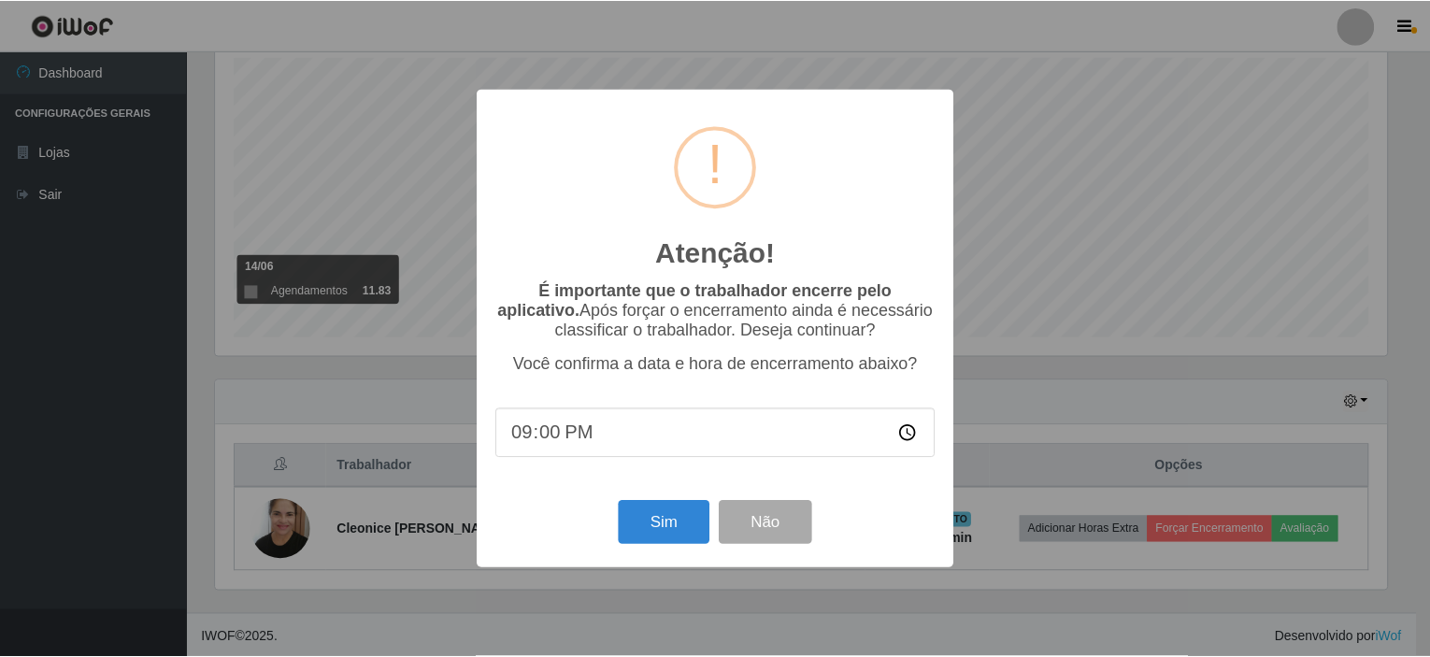
scroll to position [388, 1178]
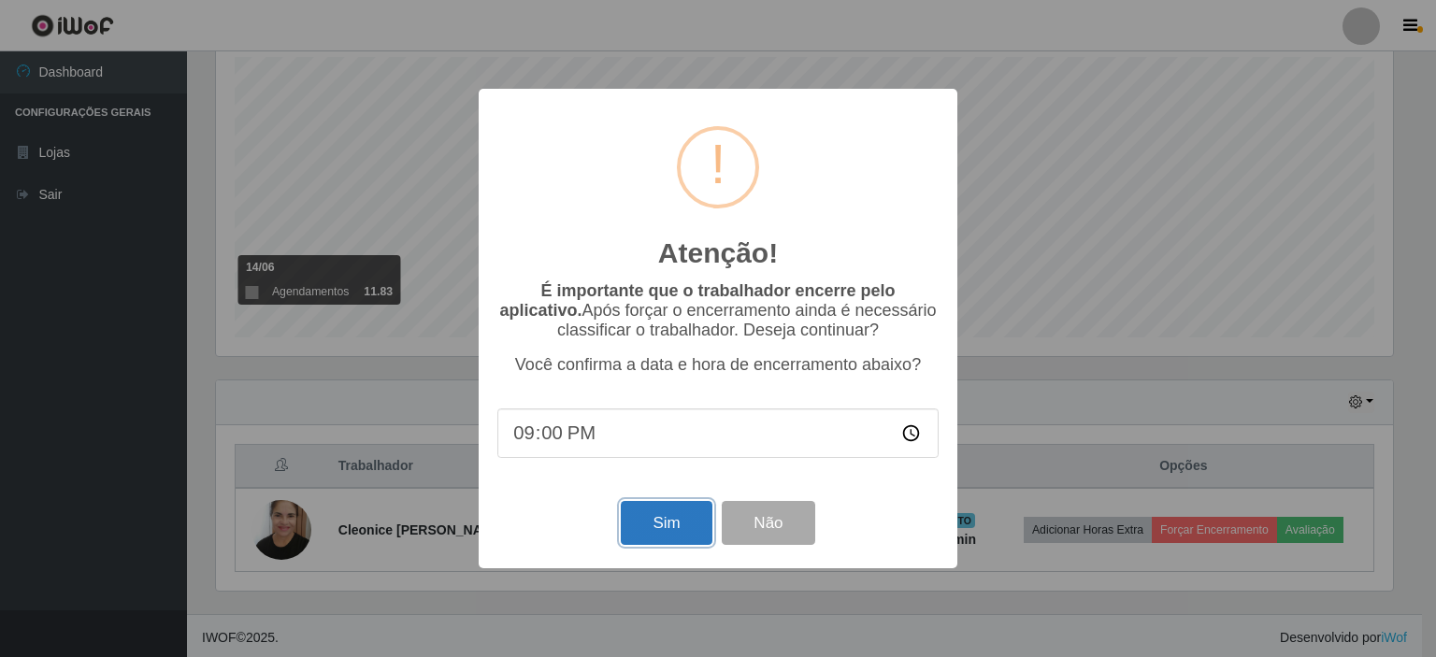
click at [680, 519] on button "Sim" at bounding box center [666, 523] width 91 height 44
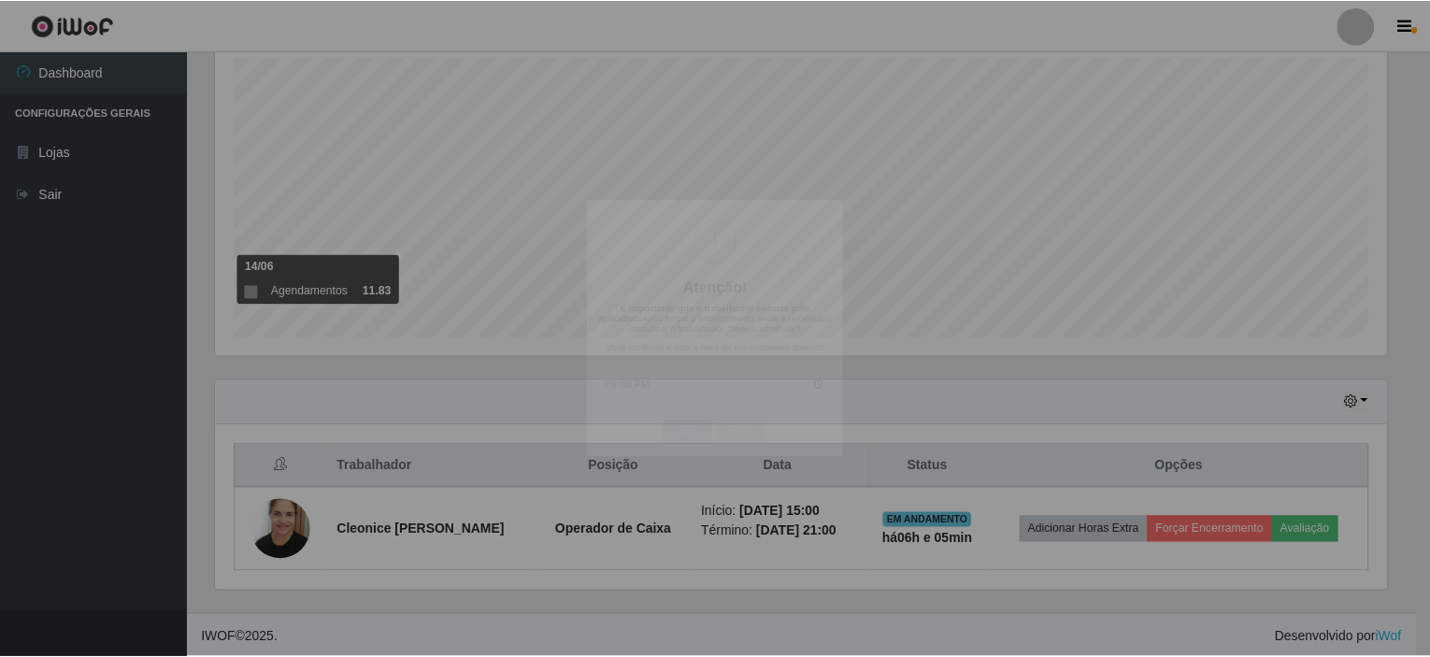
scroll to position [0, 0]
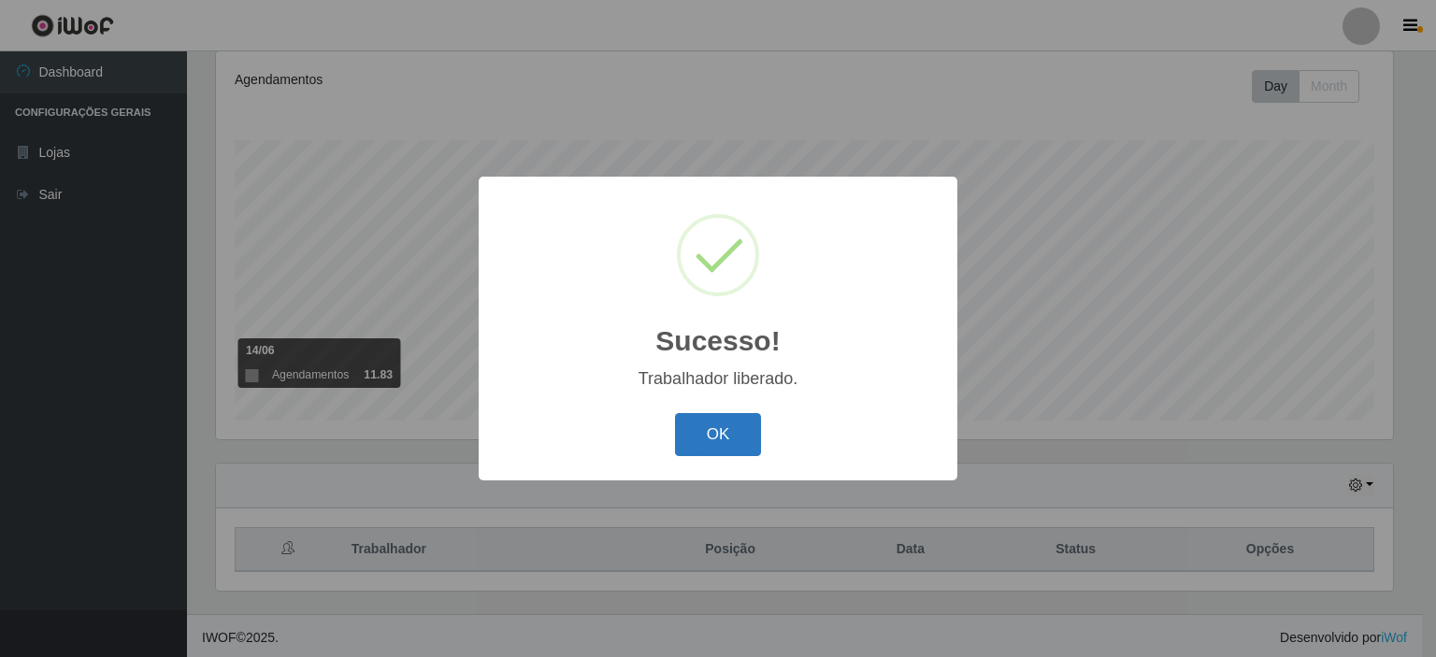
click at [736, 417] on button "OK" at bounding box center [718, 435] width 87 height 44
